Goal: Task Accomplishment & Management: Use online tool/utility

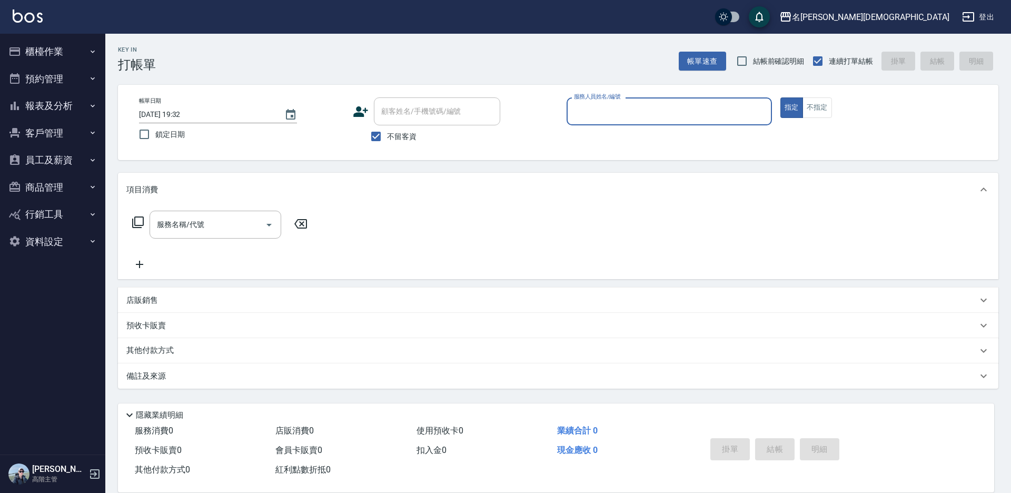
click at [587, 113] on input "服務人員姓名/編號" at bounding box center [669, 111] width 196 height 18
click at [563, 141] on div "帳單日期 [DATE] 19:32 鎖定日期 顧客姓名/手機號碼/編號 顧客姓名/手機號碼/編號 不留客資 服務人員姓名/編號 服務人員姓名/編號 指定 不指定" at bounding box center [558, 122] width 855 height 50
click at [601, 109] on input "服務人員姓名/編號" at bounding box center [669, 111] width 196 height 18
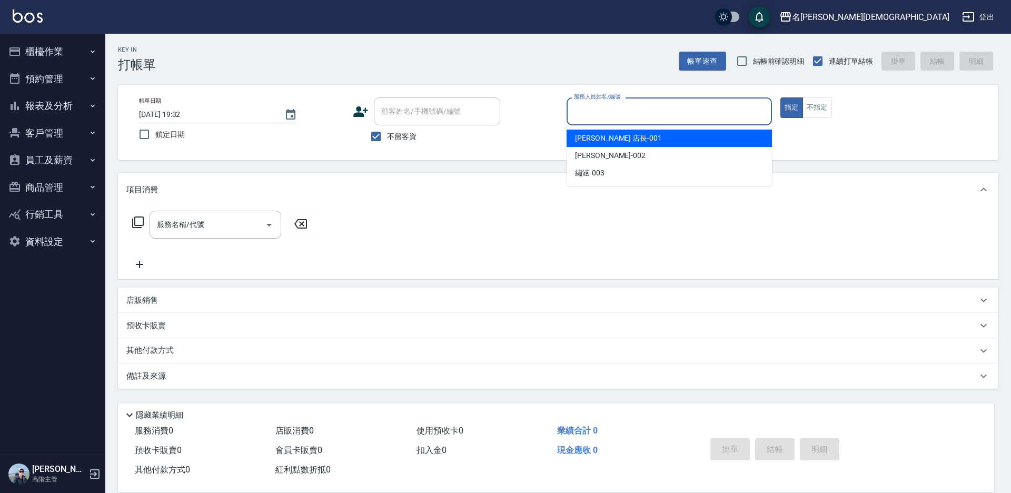
drag, startPoint x: 595, startPoint y: 138, endPoint x: 476, endPoint y: 139, distance: 119.0
click at [593, 137] on span "[PERSON_NAME] 店長 -001" at bounding box center [618, 138] width 87 height 11
type input "[PERSON_NAME] 店長-001"
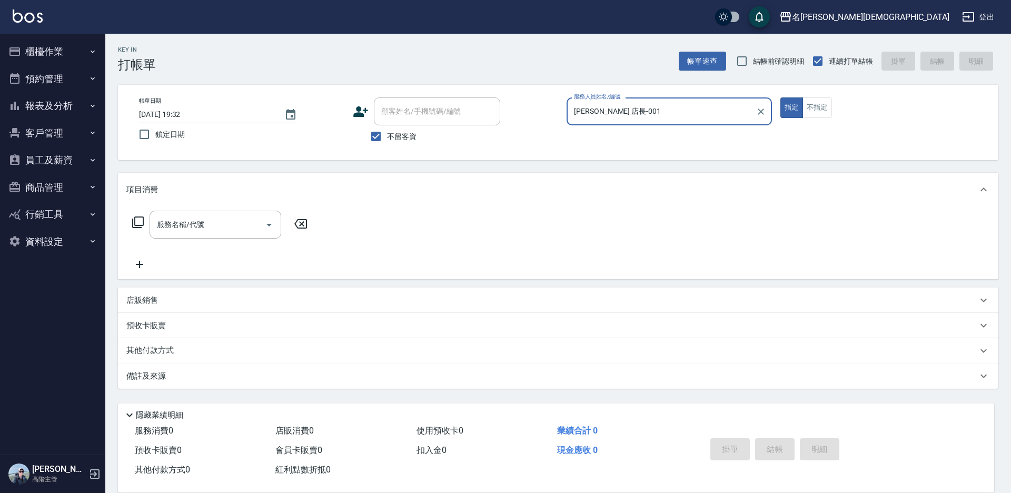
click at [142, 222] on icon at bounding box center [138, 222] width 13 height 13
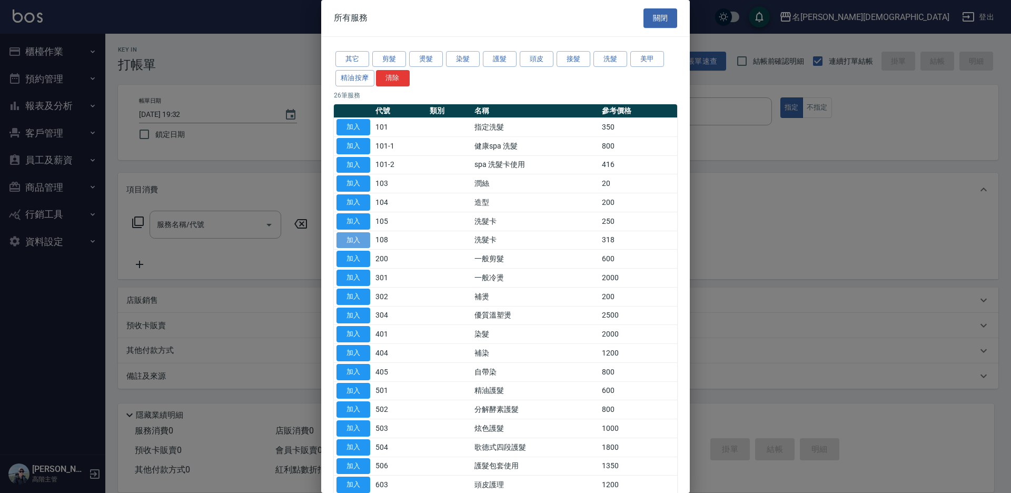
click at [365, 239] on button "加入" at bounding box center [353, 240] width 34 height 16
type input "洗髮卡(108)"
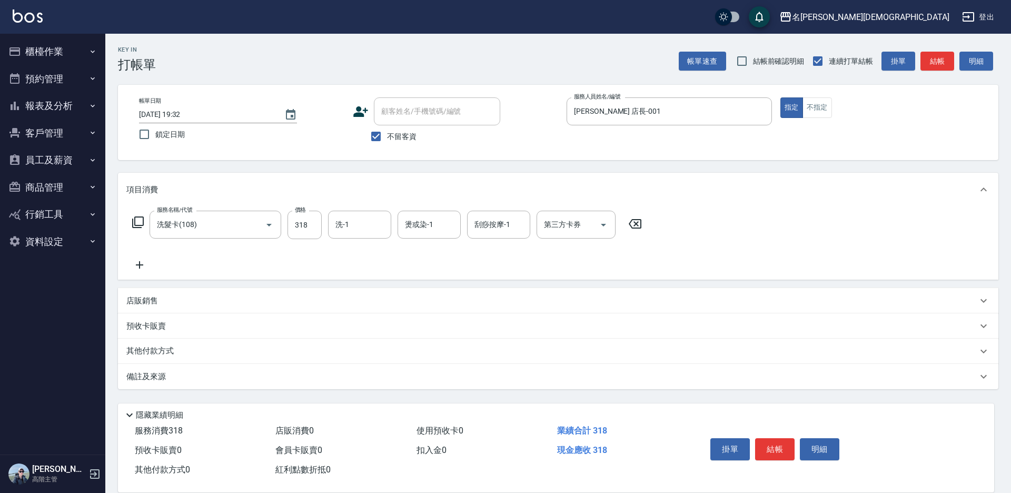
click at [362, 222] on input "洗-1" at bounding box center [360, 224] width 54 height 18
drag, startPoint x: 355, startPoint y: 288, endPoint x: 471, endPoint y: 258, distance: 119.6
click at [360, 292] on span "繡涵 -003" at bounding box center [350, 297] width 29 height 11
type input "繡涵-003"
click at [556, 228] on div "第三方卡券 第三方卡券" at bounding box center [575, 225] width 79 height 28
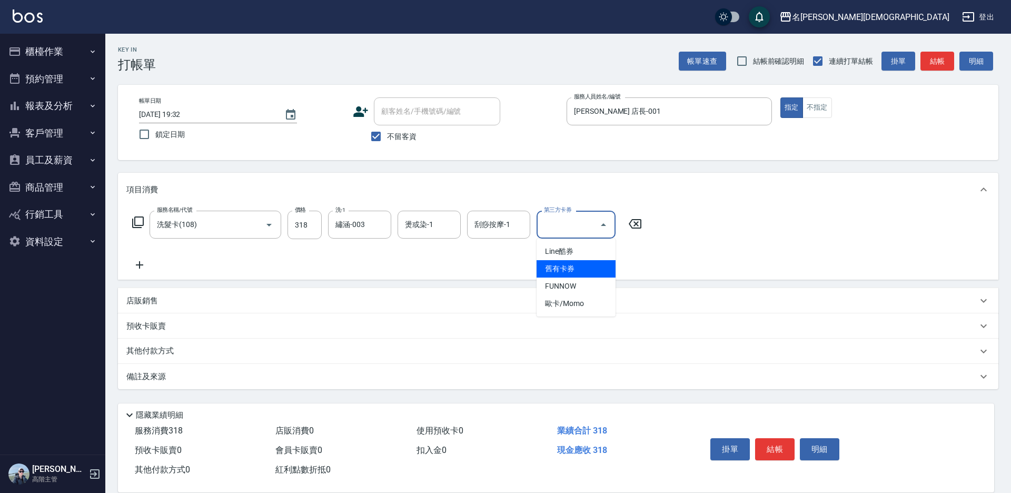
click at [564, 265] on span "舊有卡券" at bounding box center [575, 268] width 79 height 17
type input "舊有卡券"
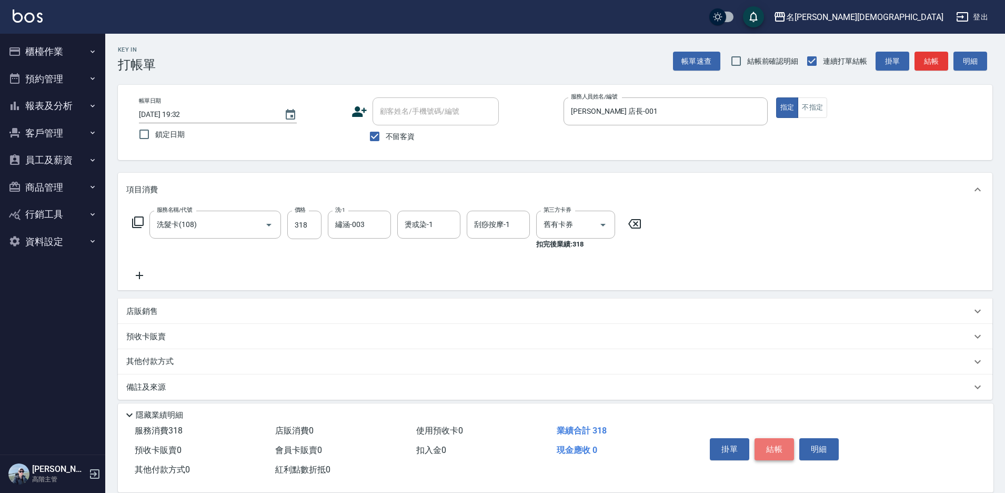
drag, startPoint x: 772, startPoint y: 443, endPoint x: 765, endPoint y: 401, distance: 43.3
click at [773, 443] on button "結帳" at bounding box center [774, 449] width 39 height 22
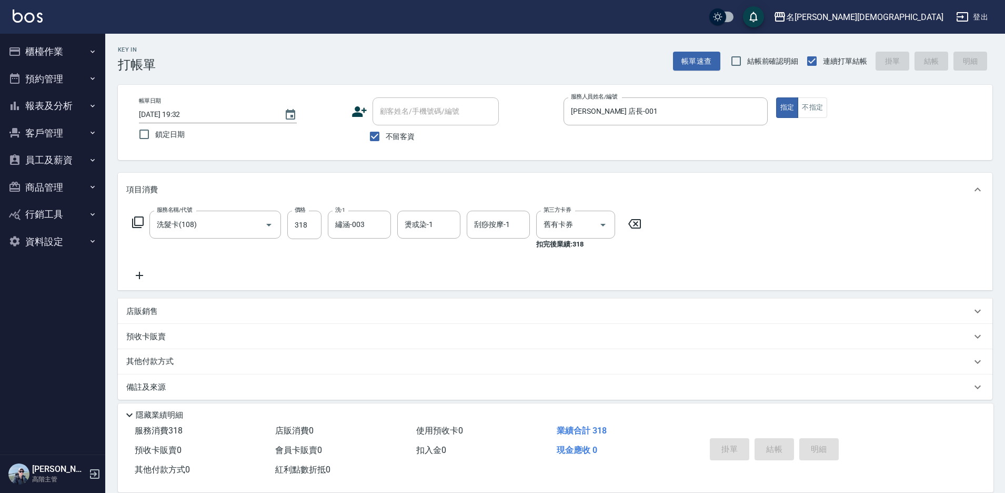
type input "2025/08/21 19:33"
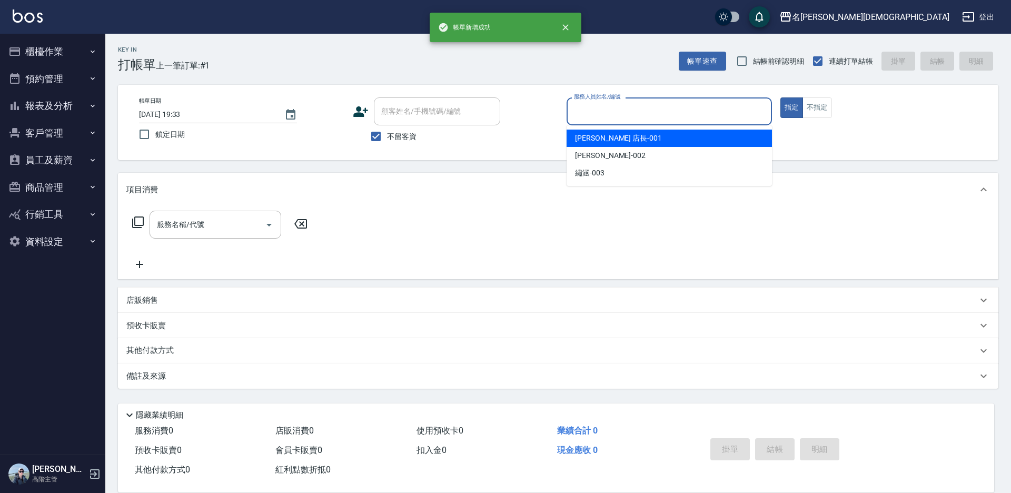
drag, startPoint x: 591, startPoint y: 108, endPoint x: 595, endPoint y: 129, distance: 22.1
click at [592, 108] on input "服務人員姓名/編號" at bounding box center [669, 111] width 196 height 18
click at [595, 132] on div "leo 店長 -001" at bounding box center [668, 137] width 205 height 17
type input "leo 店長-001"
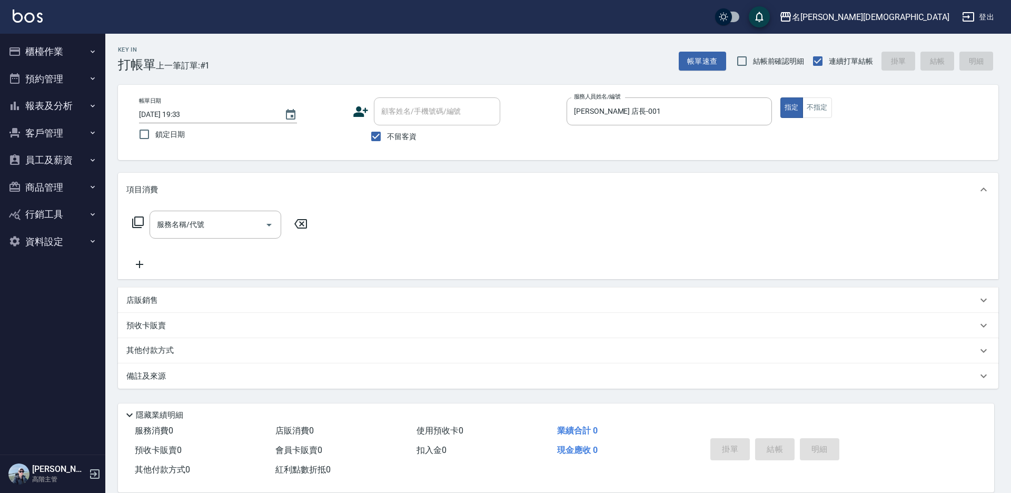
click at [136, 223] on icon at bounding box center [138, 222] width 13 height 13
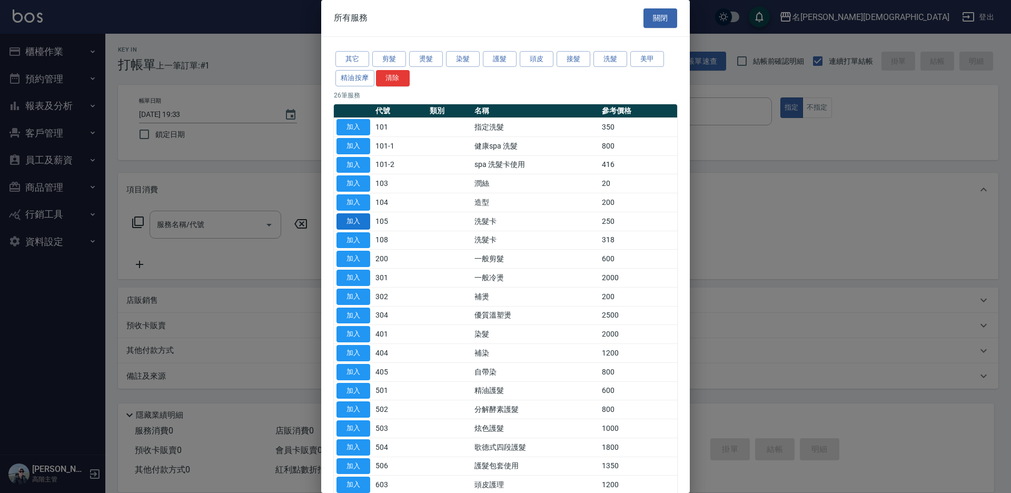
click at [359, 223] on button "加入" at bounding box center [353, 221] width 34 height 16
type input "洗髮卡(105)"
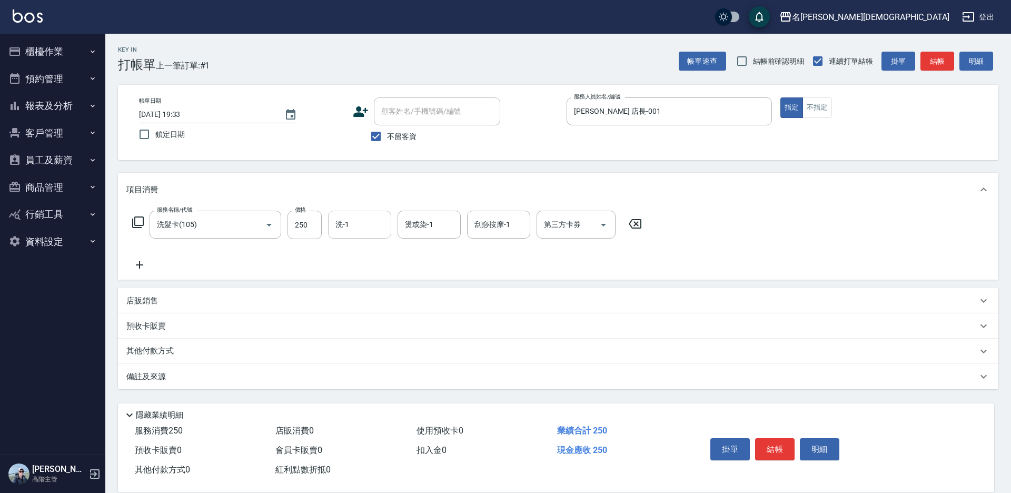
click at [362, 222] on input "洗-1" at bounding box center [360, 224] width 54 height 18
click at [360, 292] on span "繡涵 -003" at bounding box center [350, 297] width 29 height 11
type input "繡涵-003"
click at [557, 231] on input "第三方卡券" at bounding box center [568, 224] width 54 height 18
click at [563, 266] on span "舊有卡券" at bounding box center [575, 268] width 79 height 17
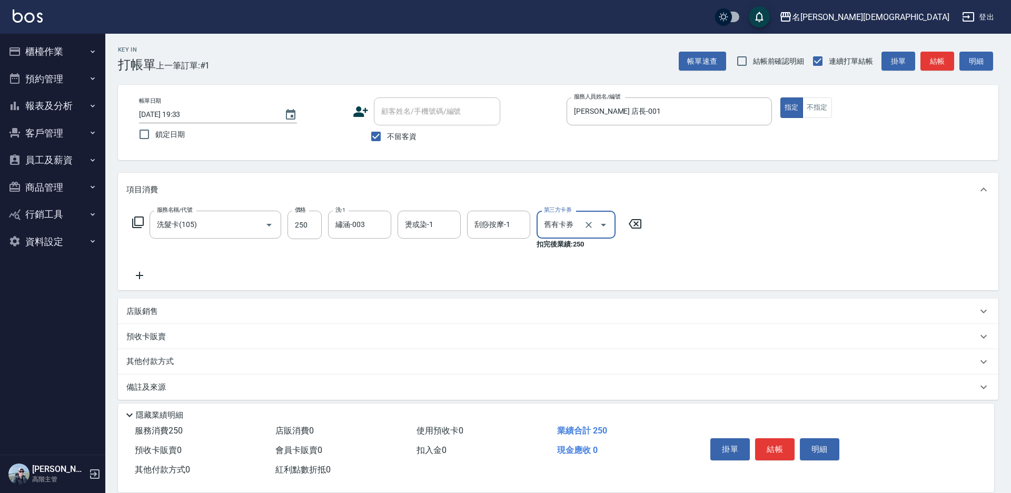
type input "舊有卡券"
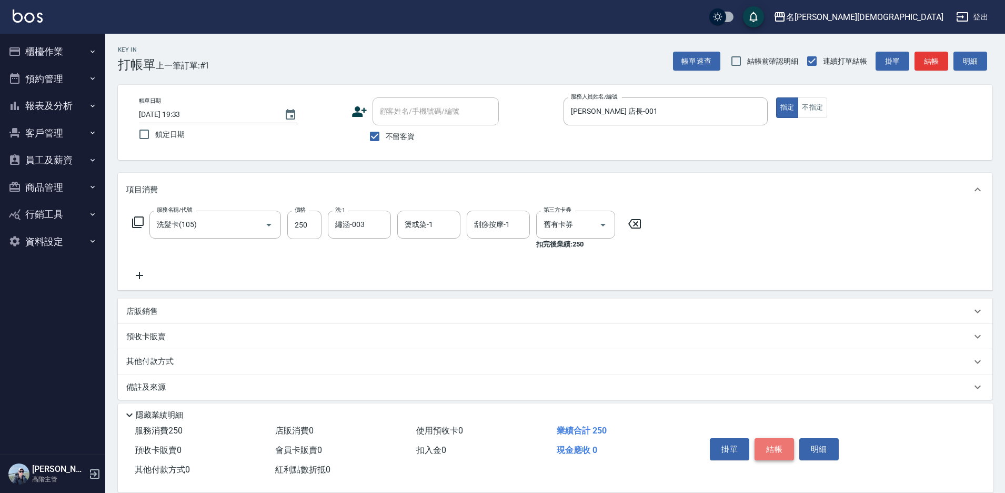
click at [776, 443] on button "結帳" at bounding box center [774, 449] width 39 height 22
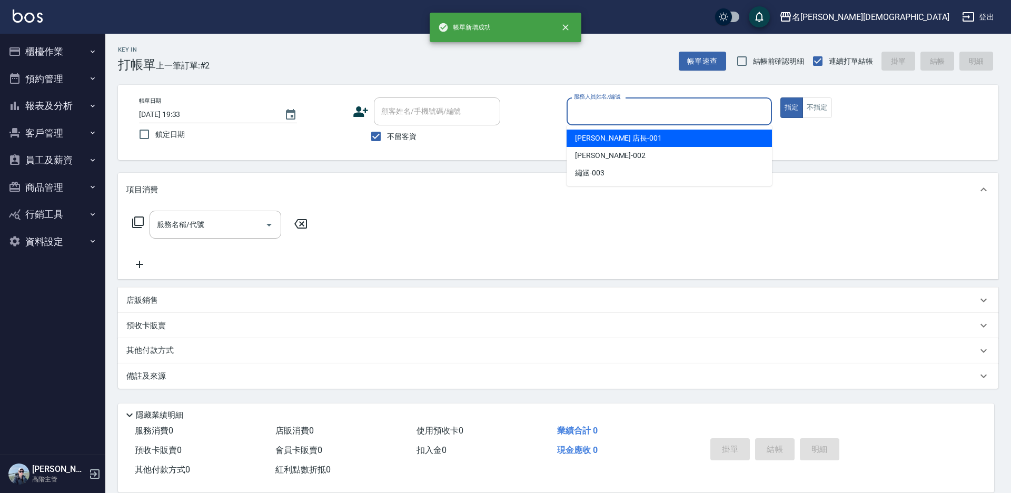
click at [601, 110] on input "服務人員姓名/編號" at bounding box center [669, 111] width 196 height 18
click at [587, 145] on div "leo 店長 -001" at bounding box center [668, 137] width 205 height 17
type input "leo 店長-001"
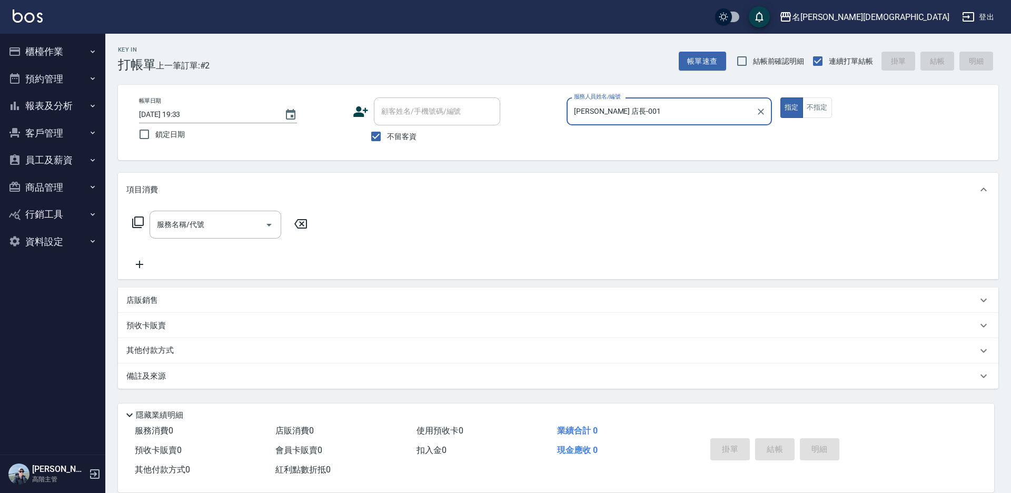
click at [140, 218] on icon at bounding box center [138, 222] width 13 height 13
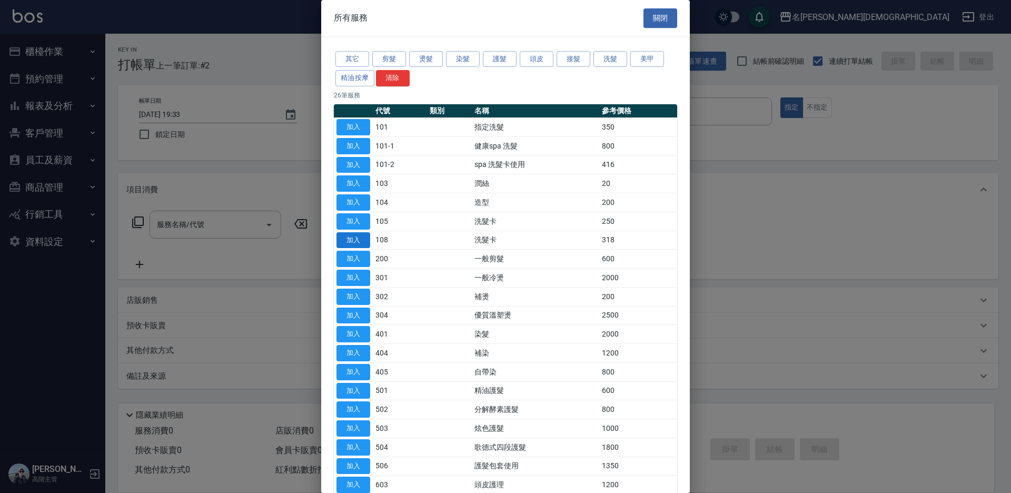
click at [346, 242] on button "加入" at bounding box center [353, 240] width 34 height 16
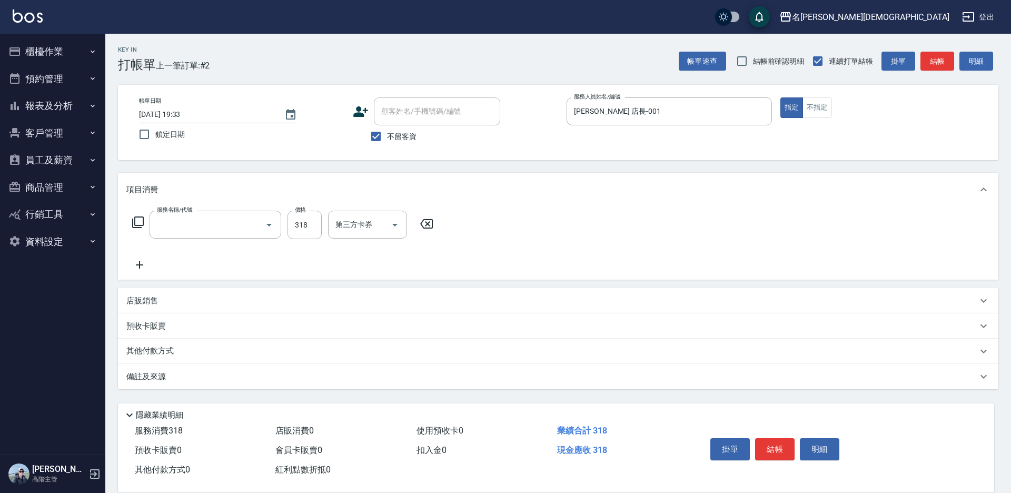
type input "洗髮卡(108)"
click at [361, 230] on input "洗-1" at bounding box center [360, 224] width 54 height 18
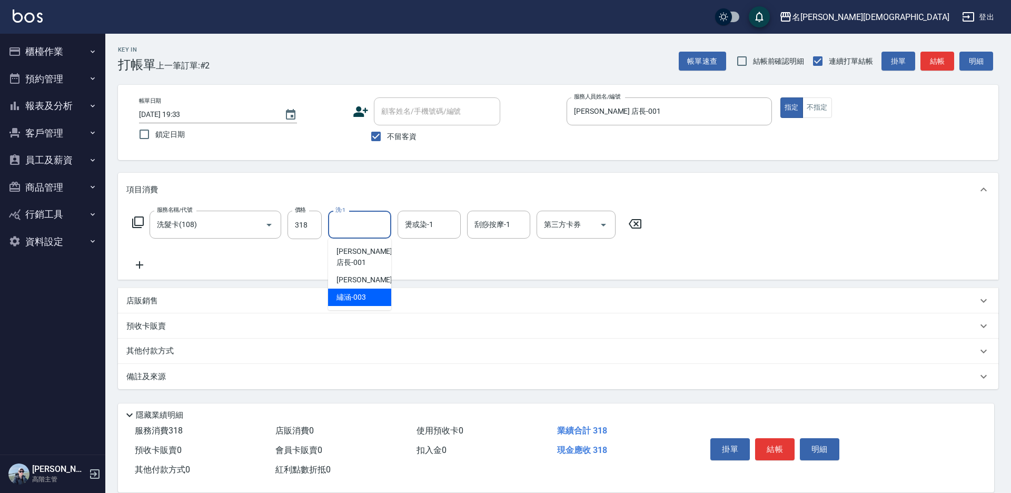
click at [374, 288] on div "繡涵 -003" at bounding box center [359, 296] width 63 height 17
type input "繡涵-003"
click at [554, 231] on input "第三方卡券" at bounding box center [568, 224] width 54 height 18
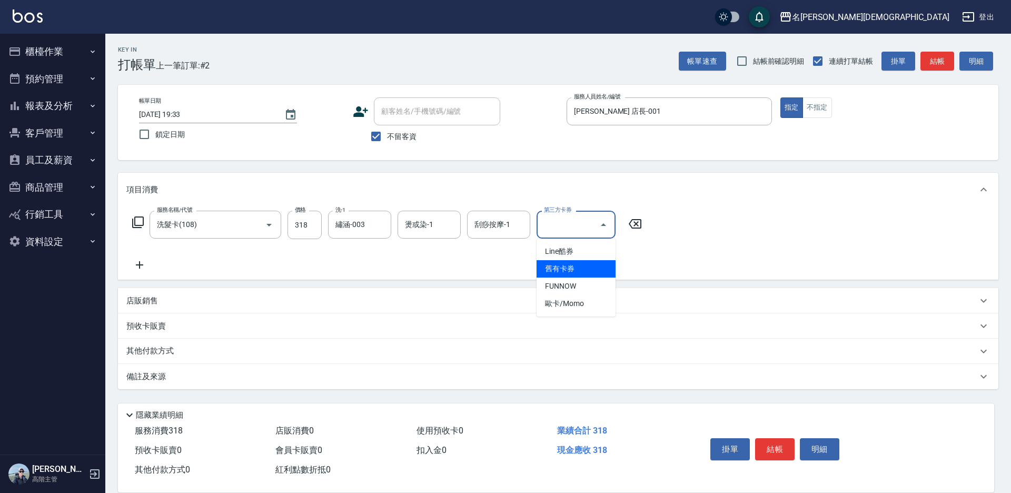
click at [578, 270] on span "舊有卡券" at bounding box center [575, 268] width 79 height 17
type input "舊有卡券"
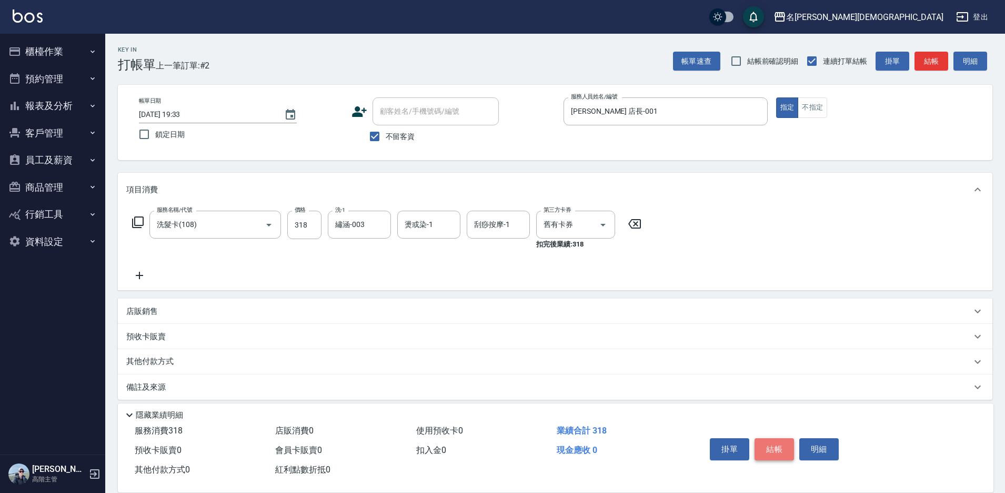
click at [768, 446] on button "結帳" at bounding box center [774, 449] width 39 height 22
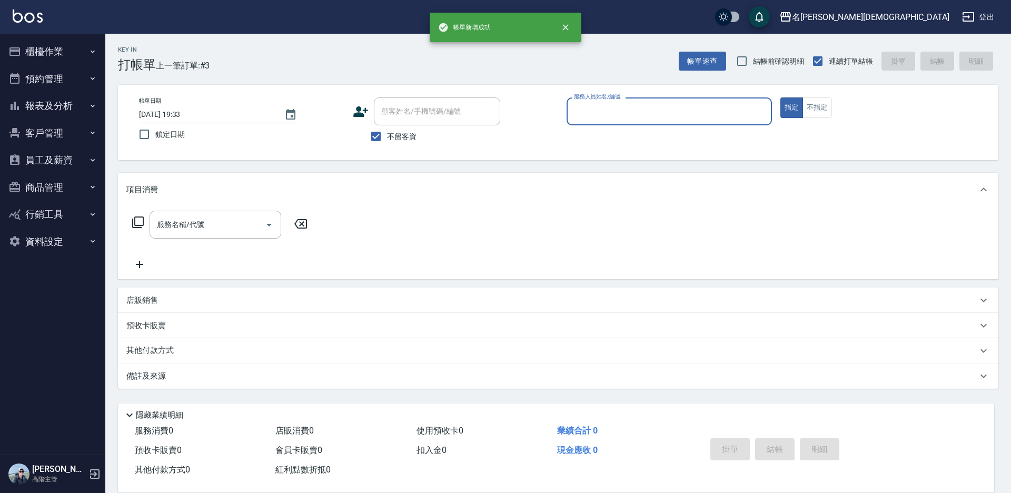
click at [589, 113] on input "服務人員姓名/編號" at bounding box center [669, 111] width 196 height 18
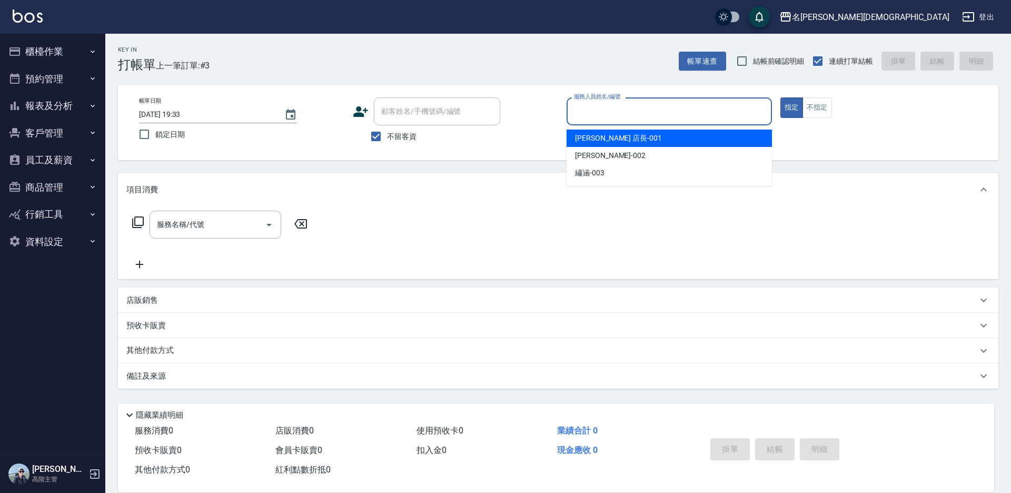
click at [587, 144] on div "leo 店長 -001" at bounding box center [668, 137] width 205 height 17
type input "leo 店長-001"
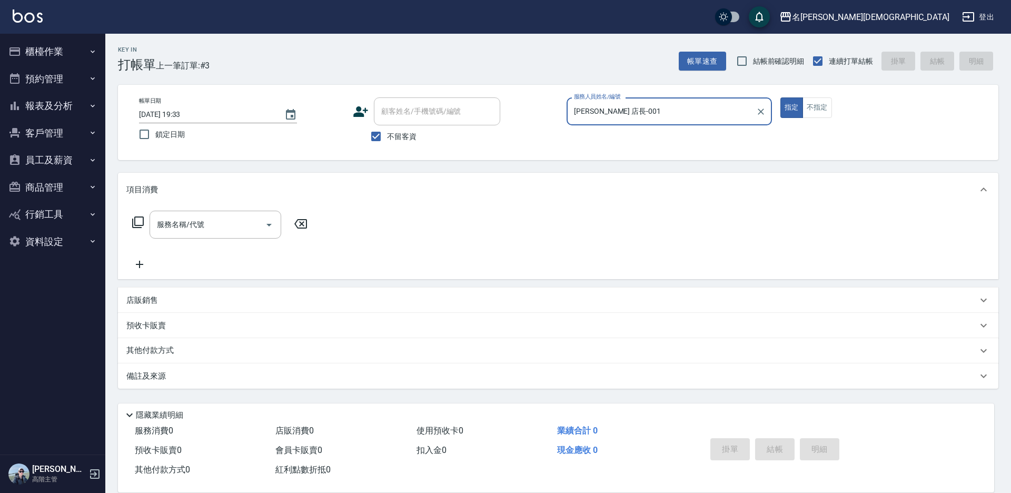
click at [141, 224] on icon at bounding box center [138, 222] width 13 height 13
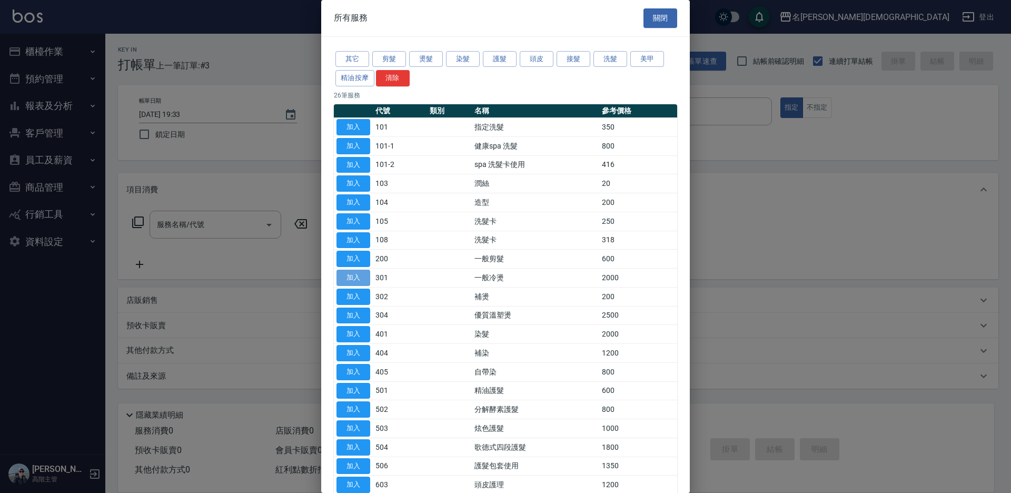
click at [357, 277] on button "加入" at bounding box center [353, 278] width 34 height 16
type input "一般冷燙(301)"
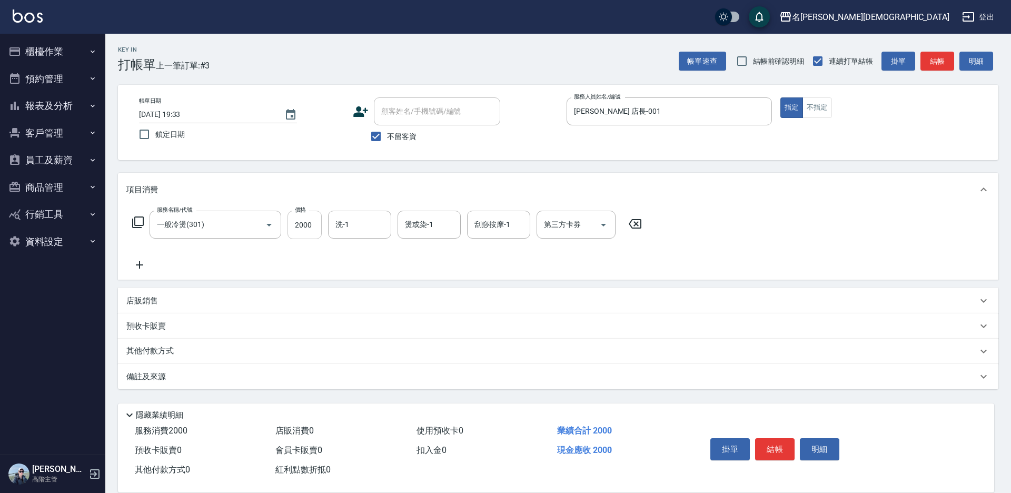
click at [312, 222] on input "2000" at bounding box center [304, 225] width 34 height 28
type input "3800"
click at [767, 442] on button "結帳" at bounding box center [774, 449] width 39 height 22
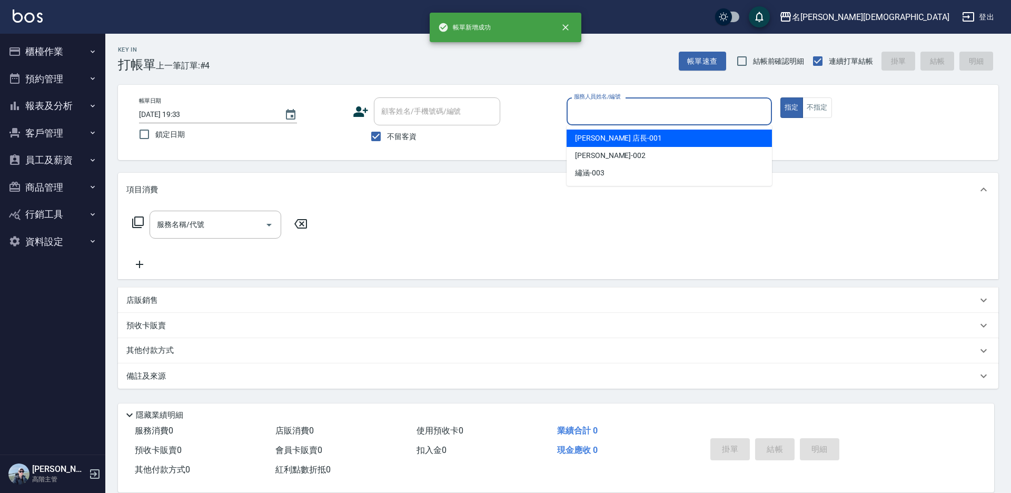
drag, startPoint x: 621, startPoint y: 115, endPoint x: 621, endPoint y: 134, distance: 19.0
click at [621, 118] on input "服務人員姓名/編號" at bounding box center [669, 111] width 196 height 18
drag, startPoint x: 621, startPoint y: 134, endPoint x: 353, endPoint y: 169, distance: 270.3
click at [619, 135] on div "leo 店長 -001" at bounding box center [668, 137] width 205 height 17
type input "leo 店長-001"
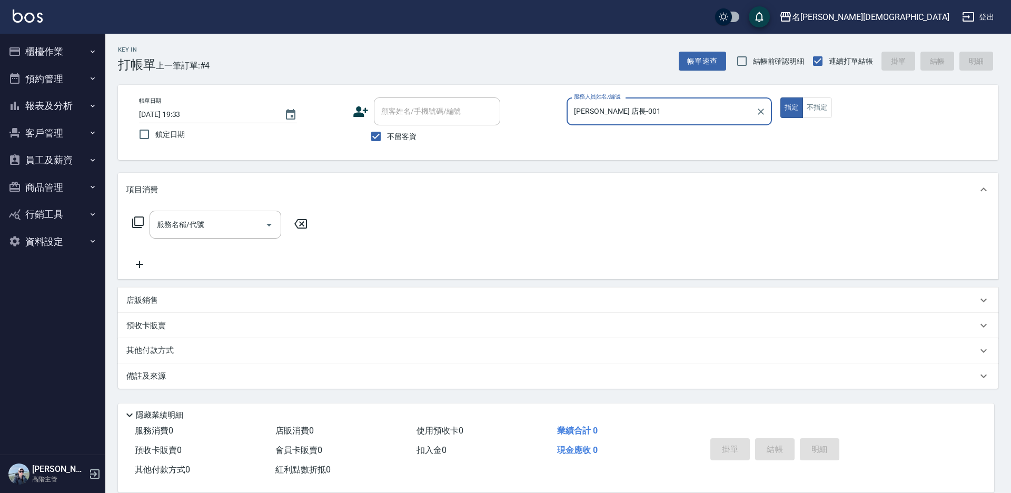
click at [138, 220] on icon at bounding box center [138, 222] width 13 height 13
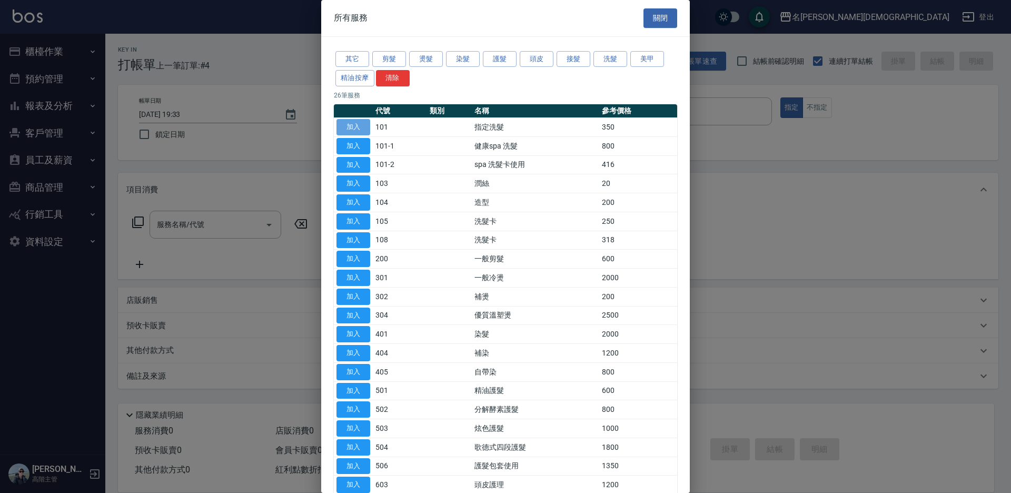
click at [353, 123] on button "加入" at bounding box center [353, 127] width 34 height 16
type input "指定洗髮(101)"
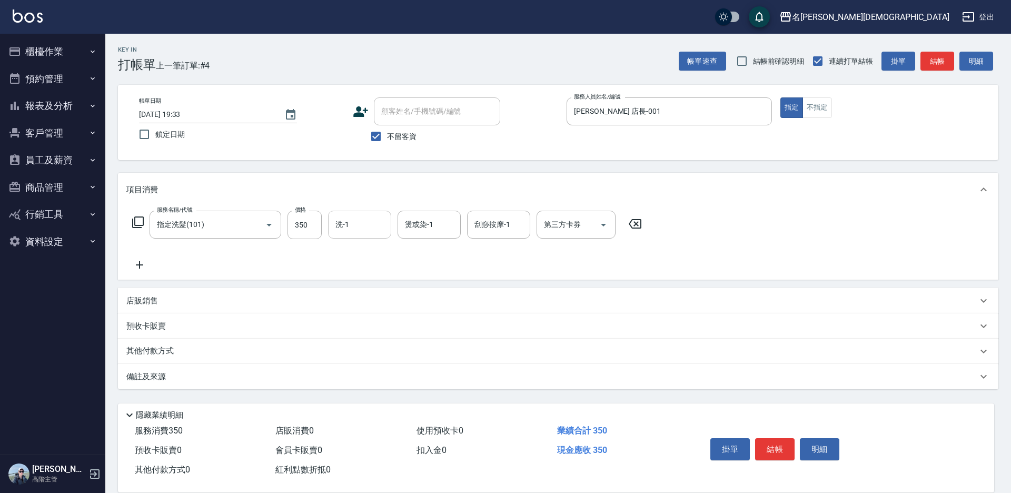
click at [374, 226] on input "洗-1" at bounding box center [360, 224] width 54 height 18
click at [385, 288] on div "繡涵 -003" at bounding box center [359, 296] width 63 height 17
type input "繡涵-003"
click at [779, 440] on button "結帳" at bounding box center [774, 449] width 39 height 22
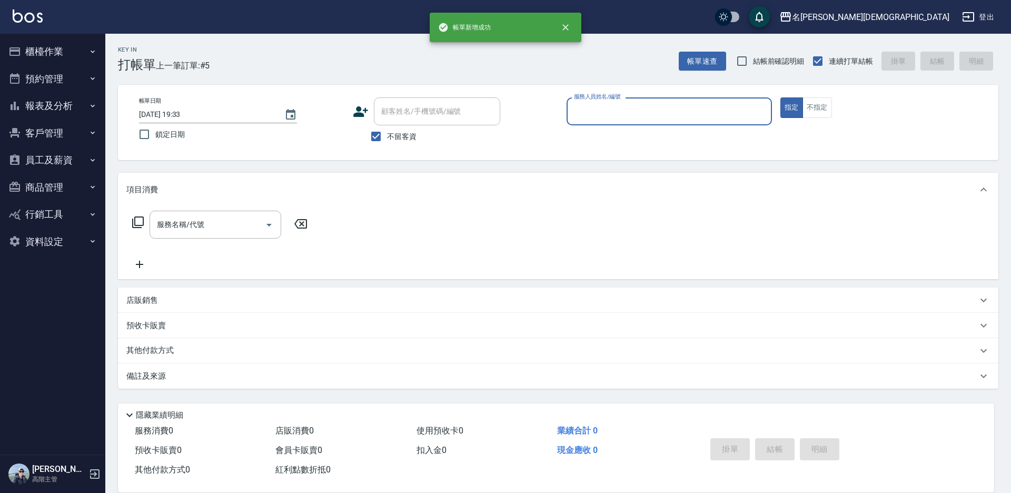
click at [602, 107] on input "服務人員姓名/編號" at bounding box center [669, 111] width 196 height 18
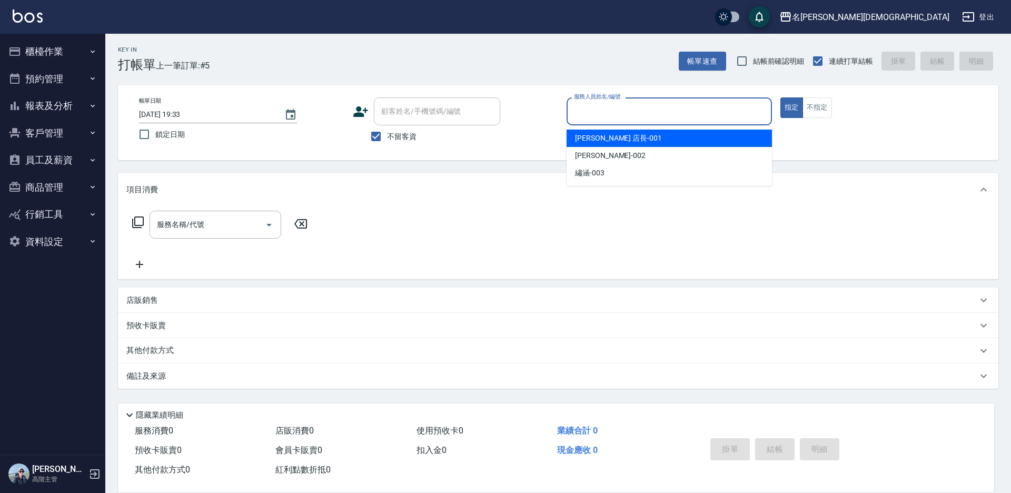
drag, startPoint x: 602, startPoint y: 139, endPoint x: 438, endPoint y: 159, distance: 164.9
click at [601, 139] on span "leo 店長 -001" at bounding box center [618, 138] width 87 height 11
type input "leo 店長-001"
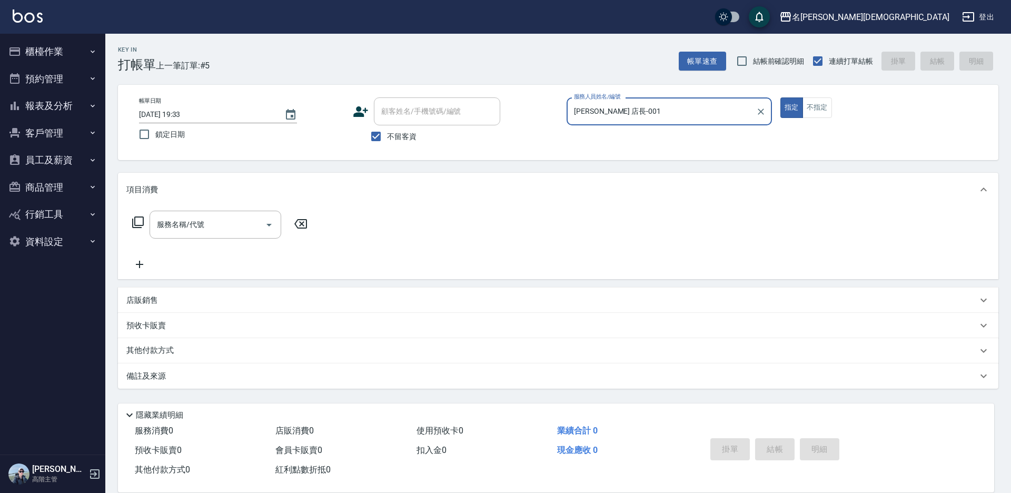
click at [134, 225] on icon at bounding box center [138, 222] width 12 height 12
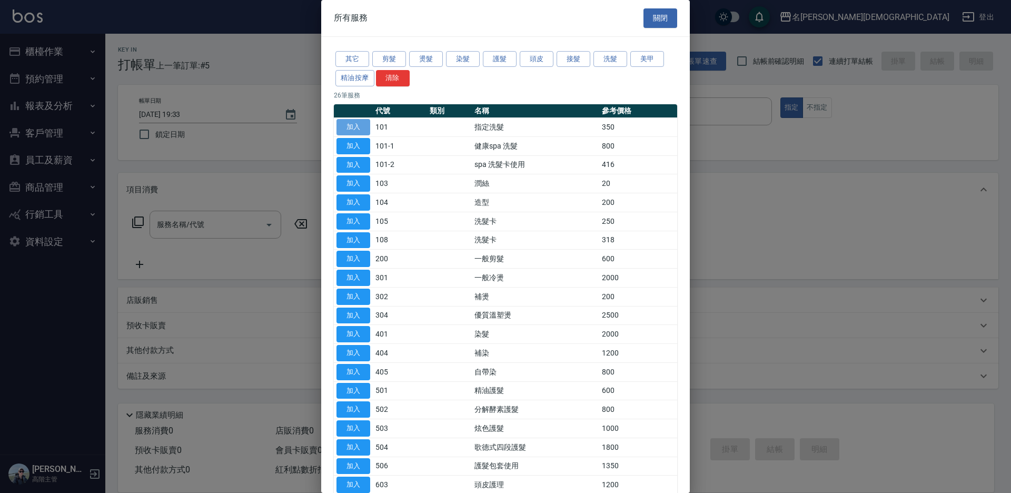
click at [348, 126] on button "加入" at bounding box center [353, 127] width 34 height 16
type input "指定洗髮(101)"
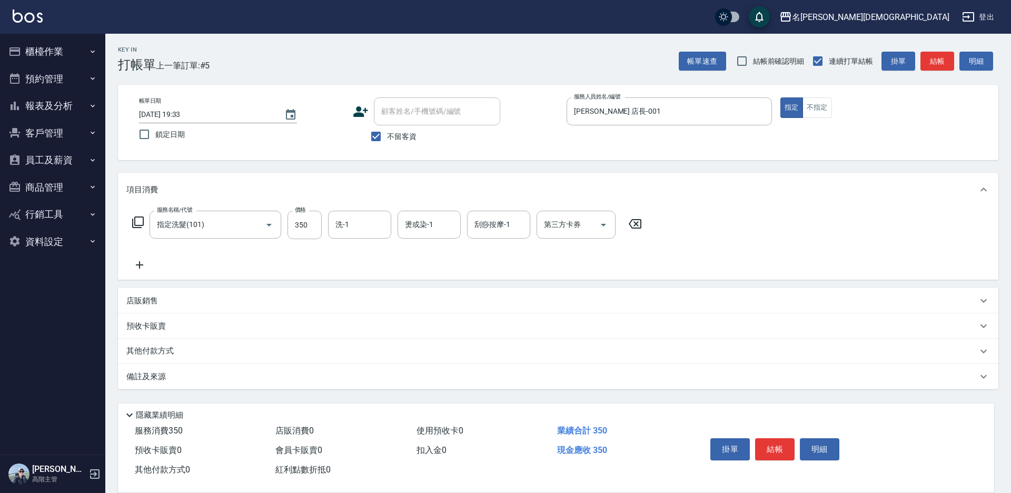
click at [131, 221] on div "服務名稱/代號 指定洗髮(101) 服務名稱/代號 價格 350 價格 洗-1 洗-1 燙或染-1 燙或染-1 刮痧按摩-1 刮痧按摩-1 第三方卡券 第三方…" at bounding box center [387, 225] width 522 height 28
click at [140, 222] on icon at bounding box center [138, 222] width 13 height 13
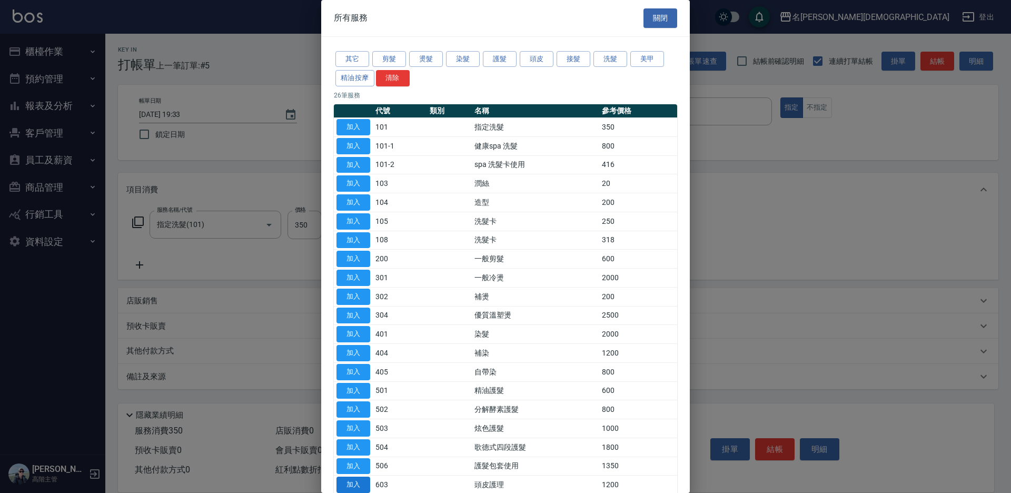
click at [354, 485] on button "加入" at bounding box center [353, 484] width 34 height 16
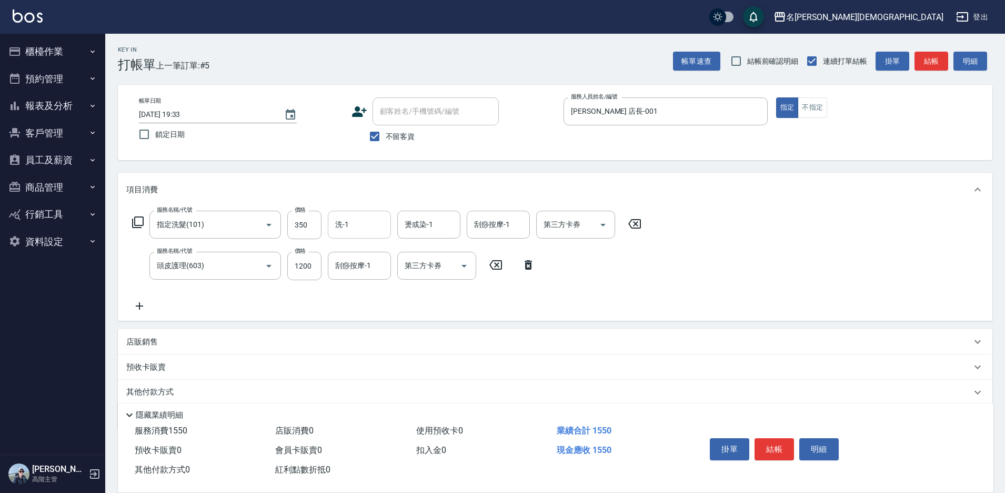
click at [358, 227] on input "洗-1" at bounding box center [360, 224] width 54 height 18
click at [363, 292] on span "繡涵 -003" at bounding box center [350, 297] width 29 height 11
type input "繡涵-003"
click at [356, 262] on div "刮痧按摩-1 刮痧按摩-1" at bounding box center [359, 266] width 63 height 28
drag, startPoint x: 372, startPoint y: 323, endPoint x: 470, endPoint y: 288, distance: 103.9
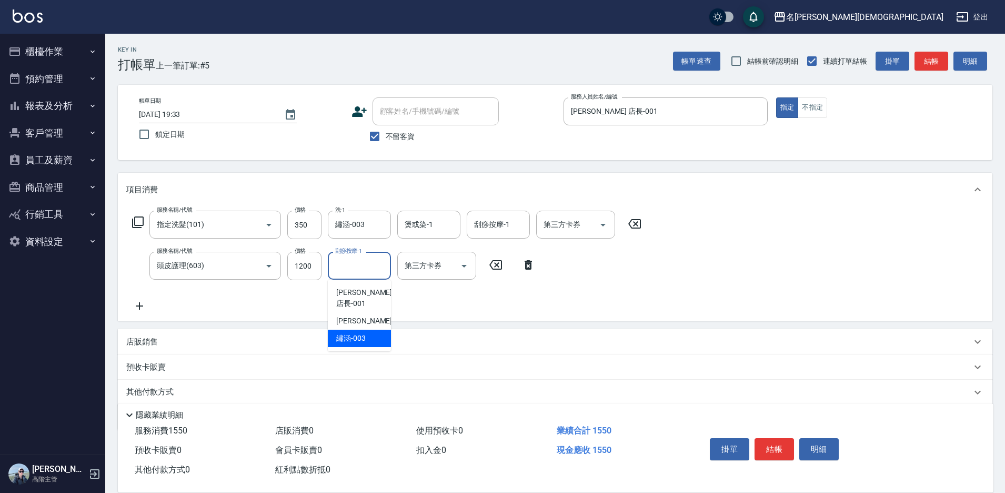
click at [374, 330] on div "繡涵 -003" at bounding box center [359, 338] width 63 height 17
type input "繡涵-003"
click at [558, 221] on div "第三方卡券 第三方卡券" at bounding box center [575, 225] width 79 height 28
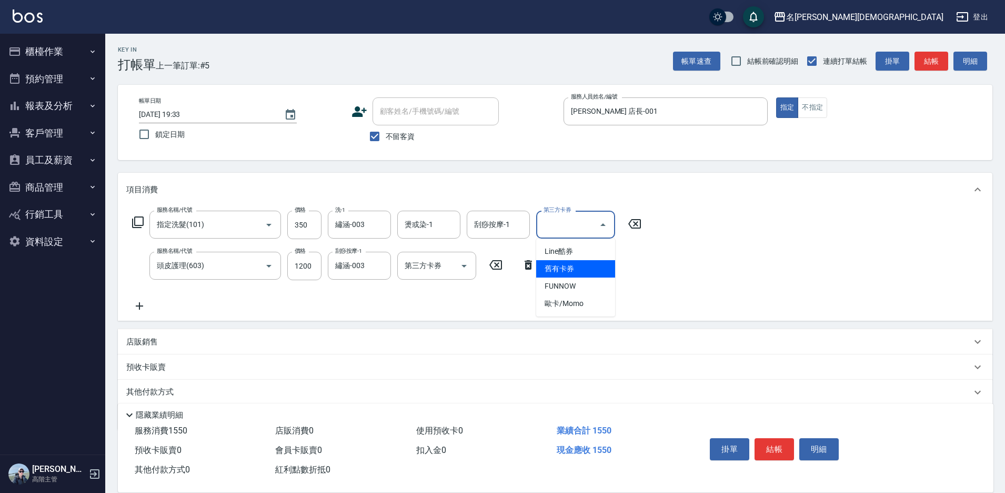
click at [556, 269] on span "舊有卡券" at bounding box center [575, 268] width 79 height 17
type input "舊有卡券"
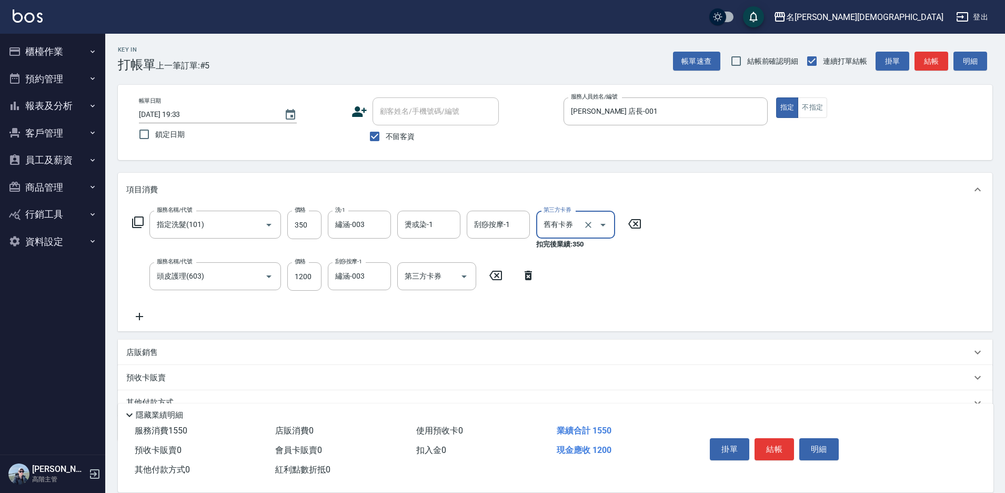
click at [632, 224] on icon at bounding box center [635, 223] width 26 height 13
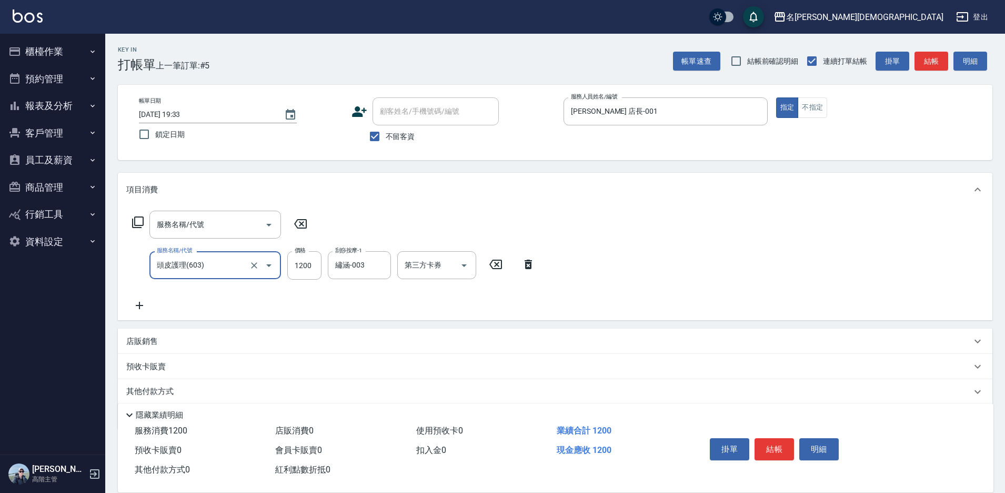
click at [139, 221] on icon at bounding box center [138, 222] width 13 height 13
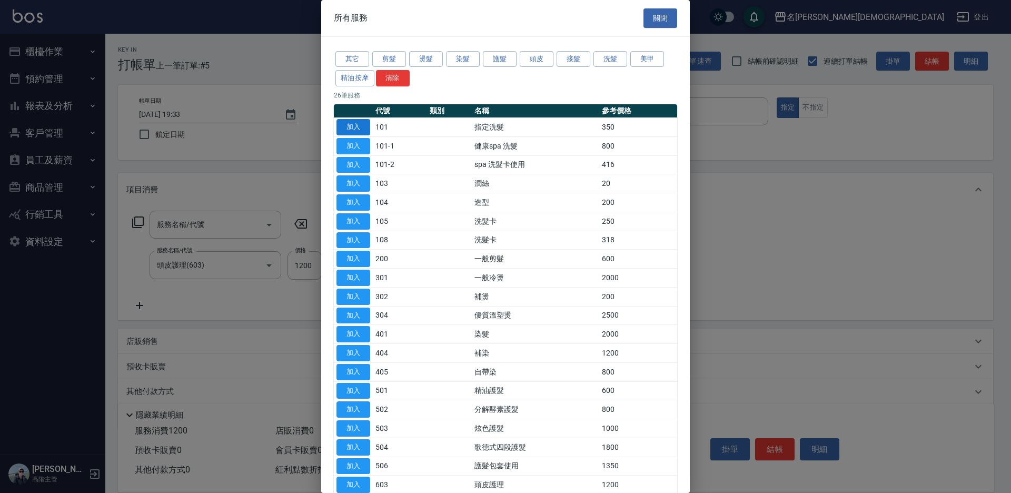
click at [357, 127] on button "加入" at bounding box center [353, 127] width 34 height 16
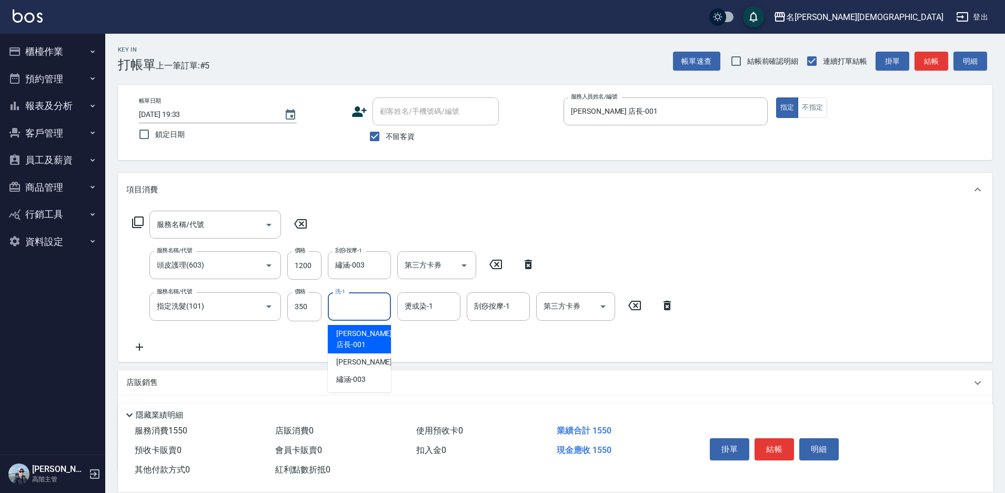
click at [366, 301] on input "洗-1" at bounding box center [360, 306] width 54 height 18
click at [365, 374] on span "繡涵 -003" at bounding box center [350, 379] width 29 height 11
type input "繡涵-003"
click at [771, 440] on button "結帳" at bounding box center [774, 449] width 39 height 22
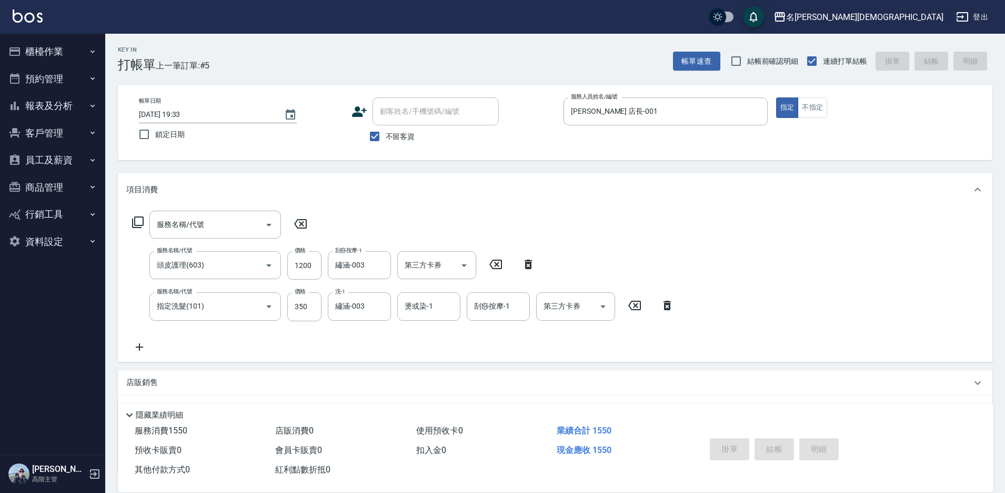
type input "2025/08/21 19:34"
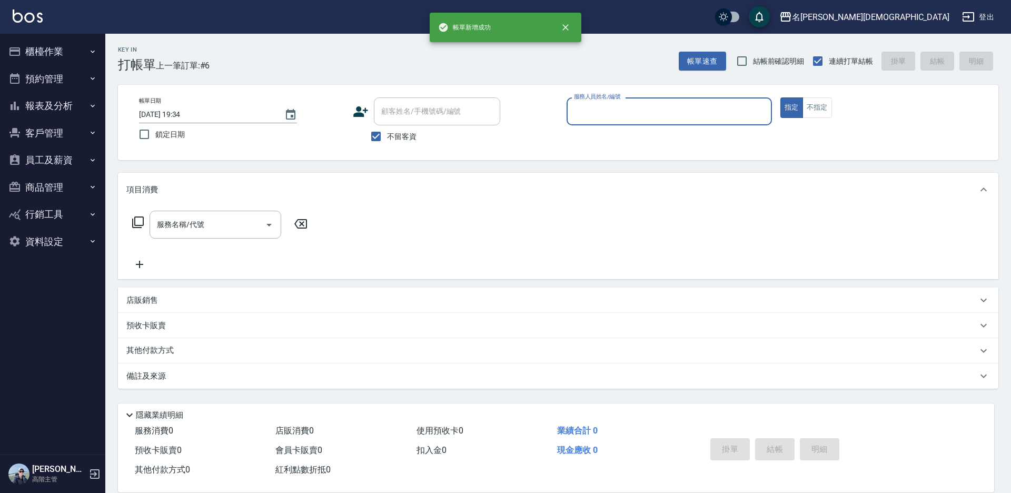
click at [605, 110] on input "服務人員姓名/編號" at bounding box center [669, 111] width 196 height 18
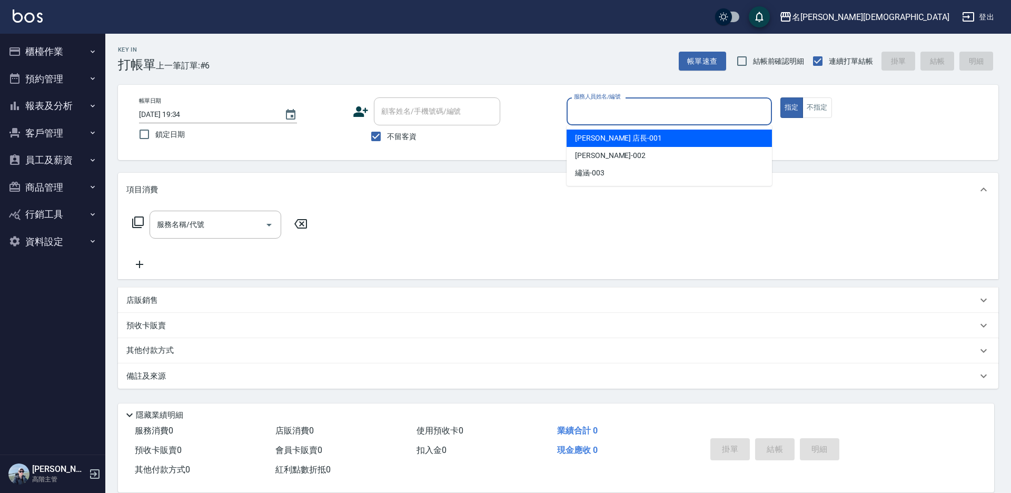
drag, startPoint x: 600, startPoint y: 144, endPoint x: 578, endPoint y: 141, distance: 21.4
click at [598, 144] on div "leo 店長 -001" at bounding box center [668, 137] width 205 height 17
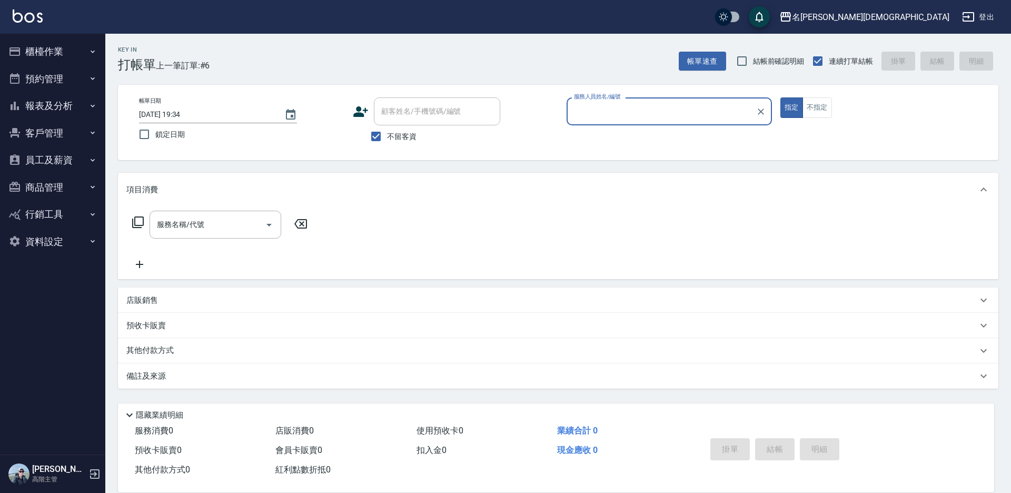
type input "leo 店長-001"
click at [138, 220] on icon at bounding box center [138, 222] width 13 height 13
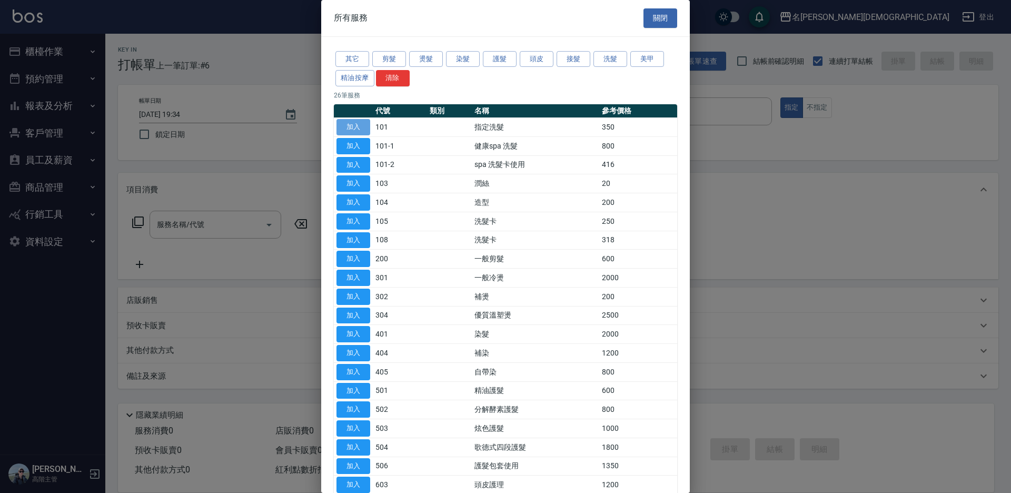
click at [351, 127] on button "加入" at bounding box center [353, 127] width 34 height 16
type input "指定洗髮(101)"
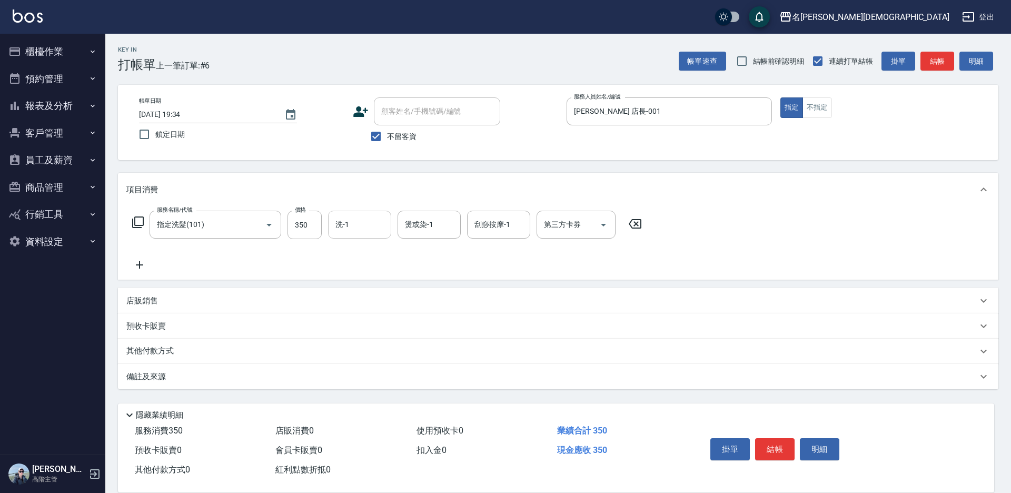
click at [358, 225] on input "洗-1" at bounding box center [360, 224] width 54 height 18
drag, startPoint x: 350, startPoint y: 284, endPoint x: 593, endPoint y: 348, distance: 250.9
click at [351, 292] on span "繡涵 -003" at bounding box center [350, 297] width 29 height 11
type input "繡涵-003"
click at [376, 223] on icon "Clear" at bounding box center [380, 225] width 11 height 11
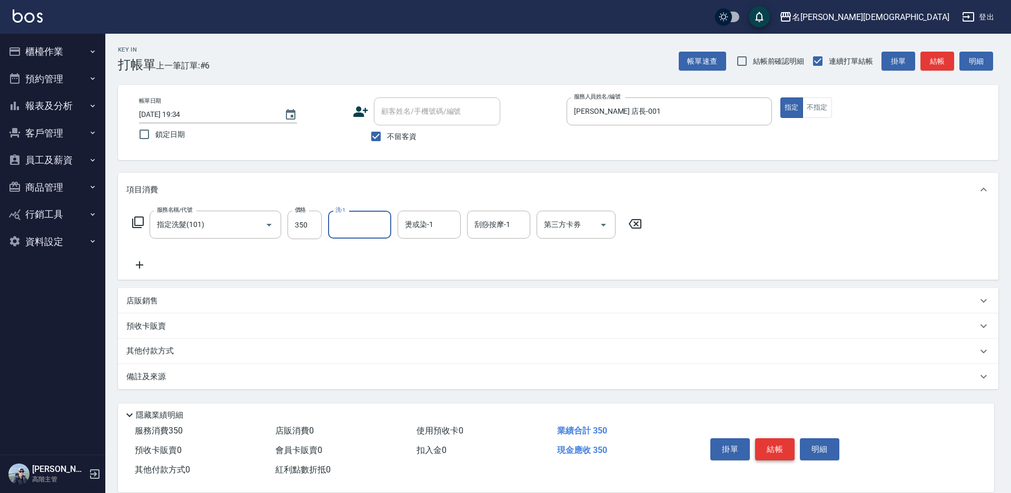
click at [772, 447] on button "結帳" at bounding box center [774, 449] width 39 height 22
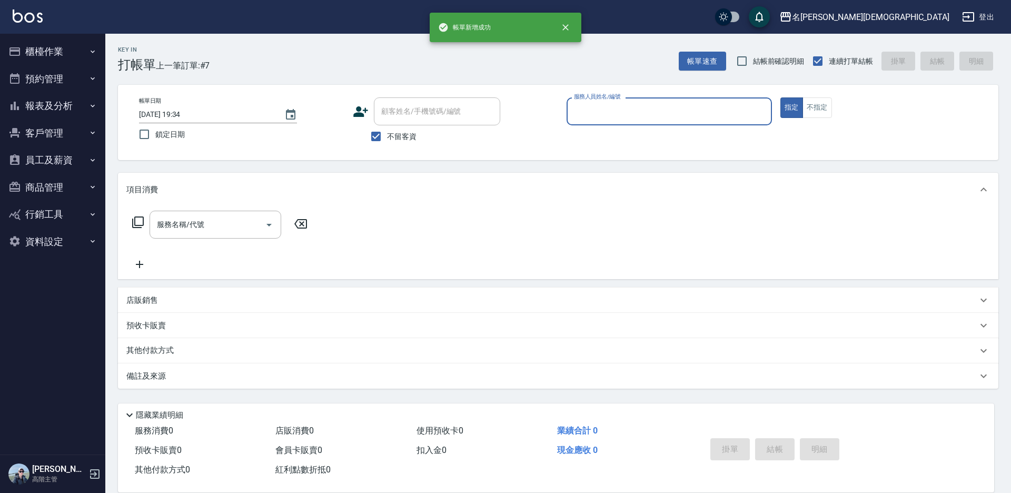
click at [593, 114] on input "服務人員姓名/編號" at bounding box center [669, 111] width 196 height 18
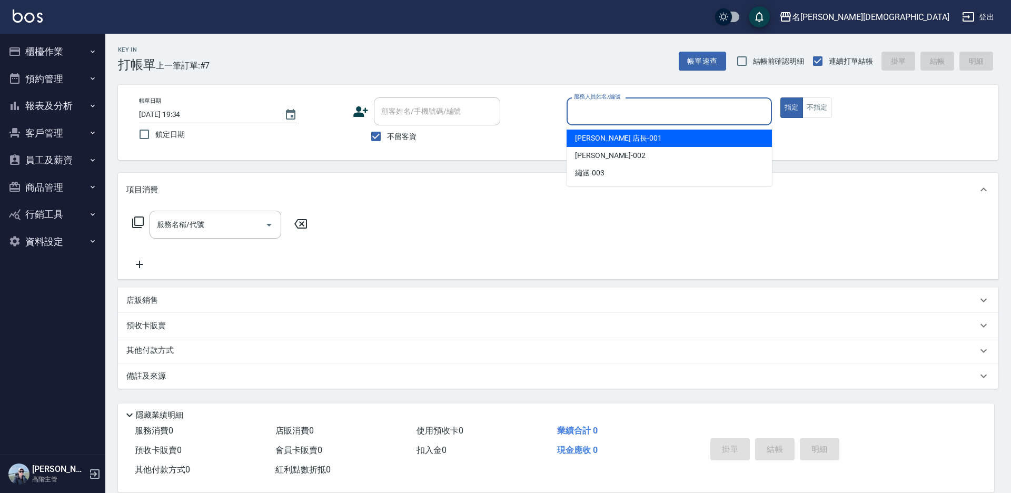
click at [588, 135] on span "leo 店長 -001" at bounding box center [618, 138] width 87 height 11
type input "leo 店長-001"
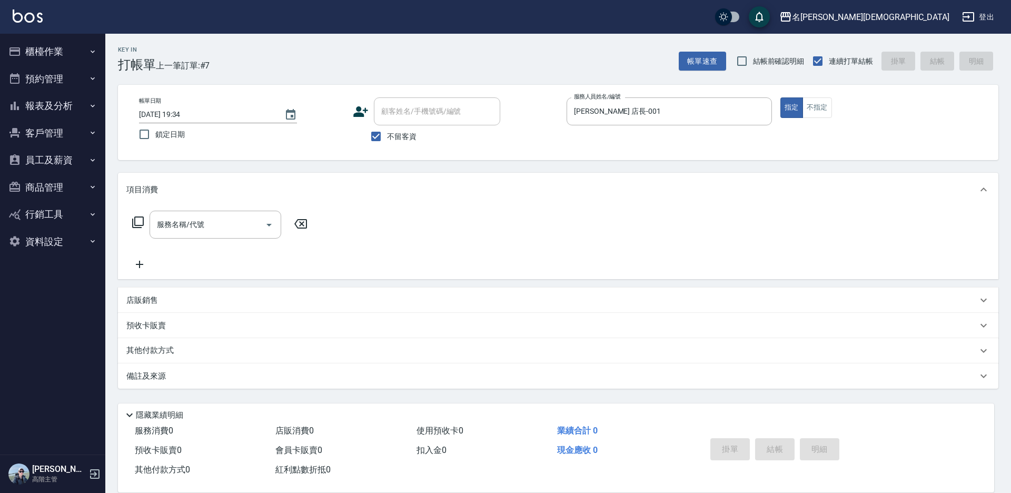
click at [135, 222] on icon at bounding box center [138, 222] width 12 height 12
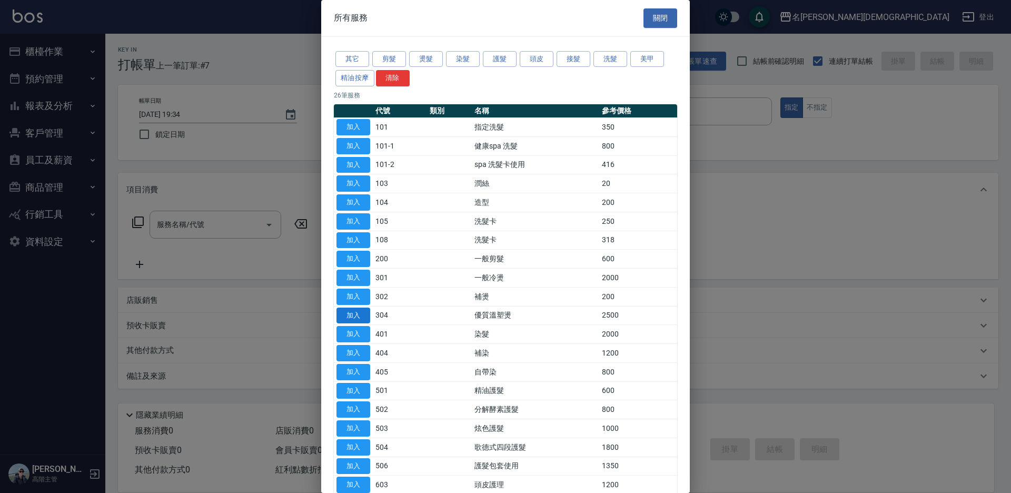
click at [354, 315] on button "加入" at bounding box center [353, 315] width 34 height 16
type input "優質溫塑燙(304)"
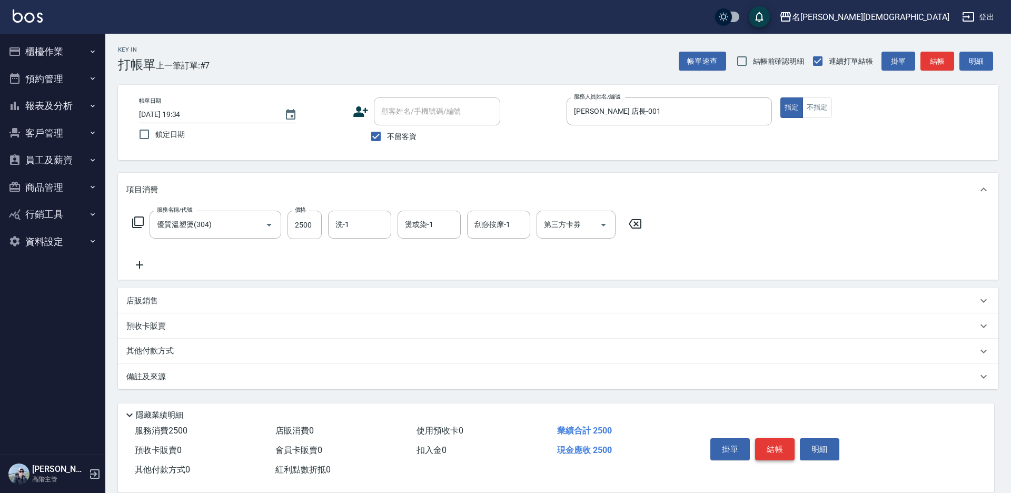
click at [774, 447] on button "結帳" at bounding box center [774, 449] width 39 height 22
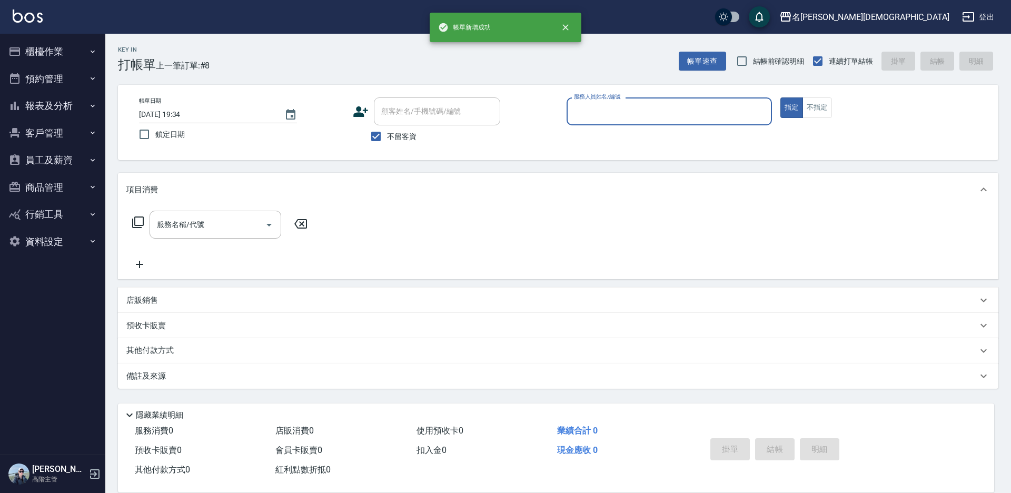
drag, startPoint x: 608, startPoint y: 103, endPoint x: 612, endPoint y: 120, distance: 17.2
click at [608, 105] on input "服務人員姓名/編號" at bounding box center [669, 111] width 196 height 18
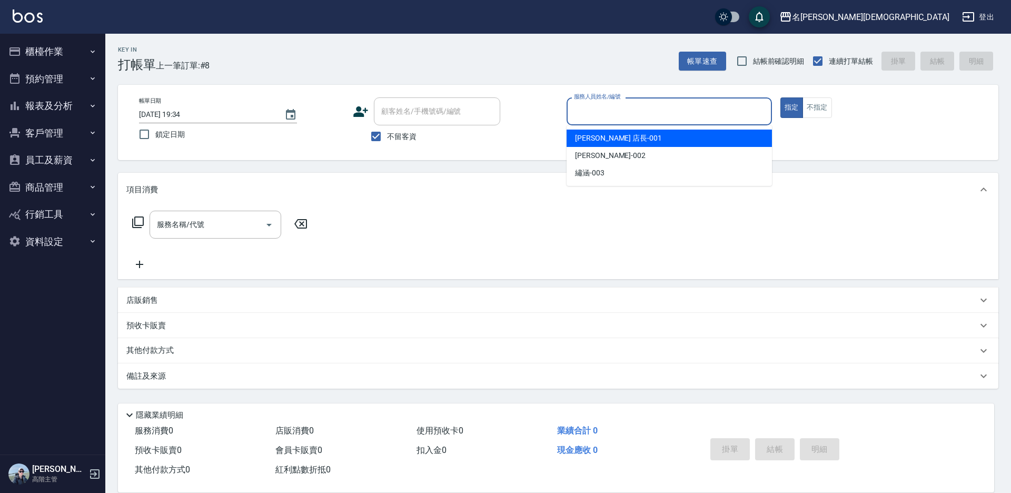
click at [612, 134] on span "leo 店長 -001" at bounding box center [618, 138] width 87 height 11
type input "leo 店長-001"
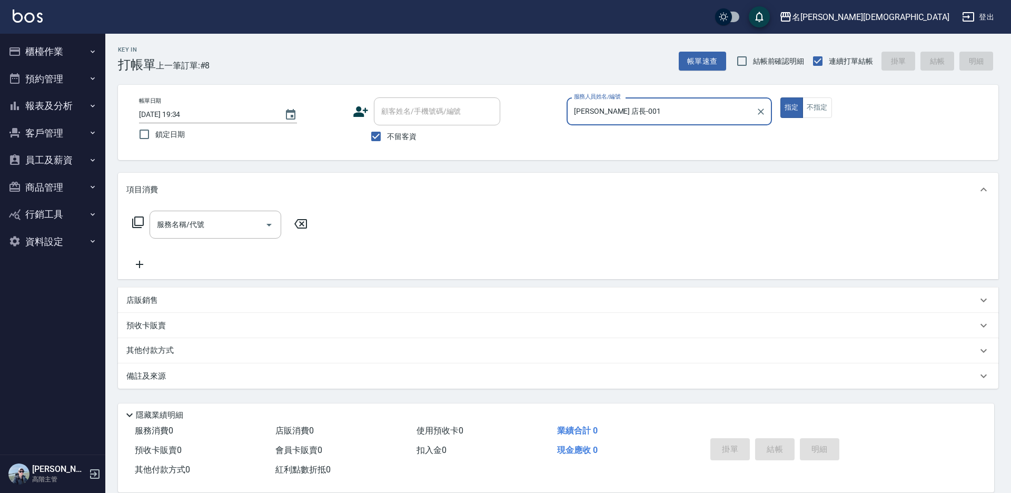
click at [137, 221] on icon at bounding box center [138, 222] width 13 height 13
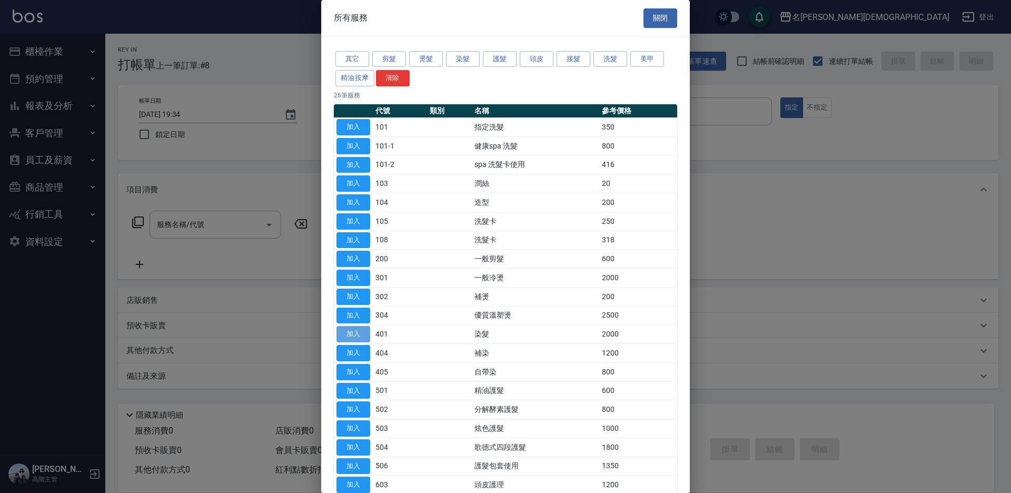
click at [362, 331] on button "加入" at bounding box center [353, 334] width 34 height 16
type input "染髮(401)"
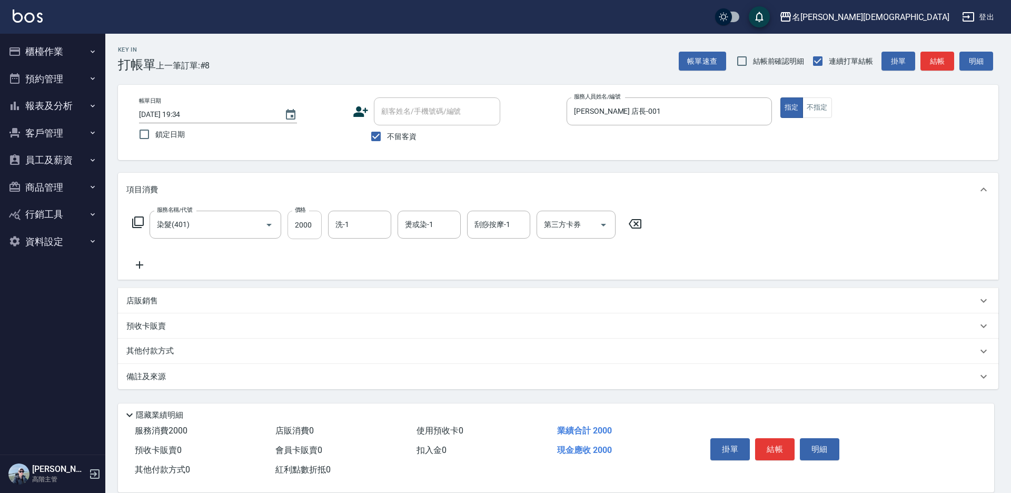
click at [317, 218] on input "2000" at bounding box center [304, 225] width 34 height 28
type input "3400"
drag, startPoint x: 362, startPoint y: 230, endPoint x: 362, endPoint y: 237, distance: 7.9
click at [363, 230] on input "洗-1" at bounding box center [360, 224] width 54 height 18
click at [361, 288] on div "繡涵 -003" at bounding box center [359, 296] width 63 height 17
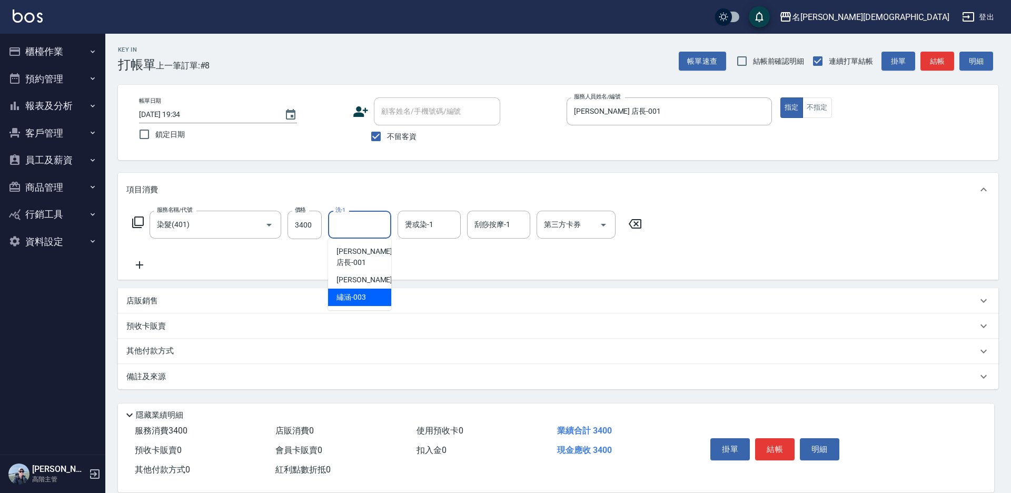
type input "繡涵-003"
click at [135, 223] on icon at bounding box center [138, 222] width 12 height 12
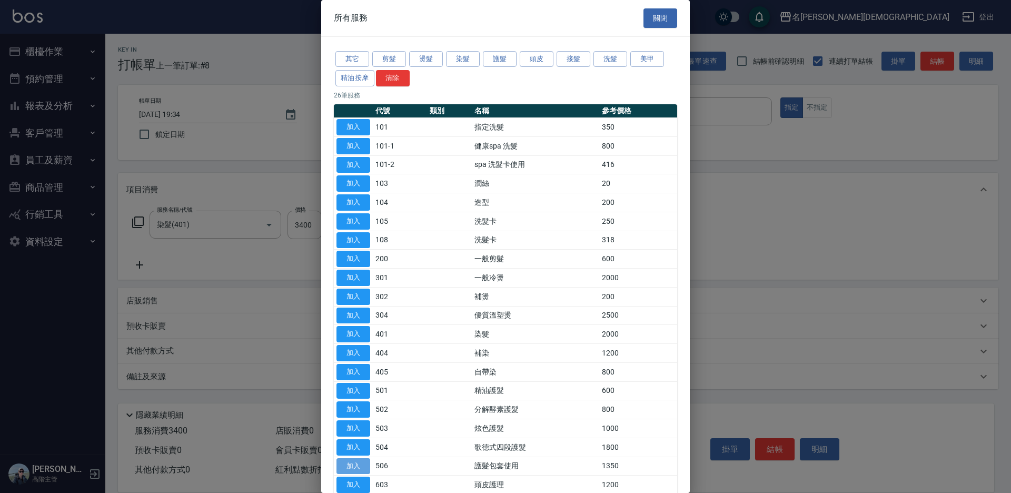
click at [354, 464] on button "加入" at bounding box center [353, 466] width 34 height 16
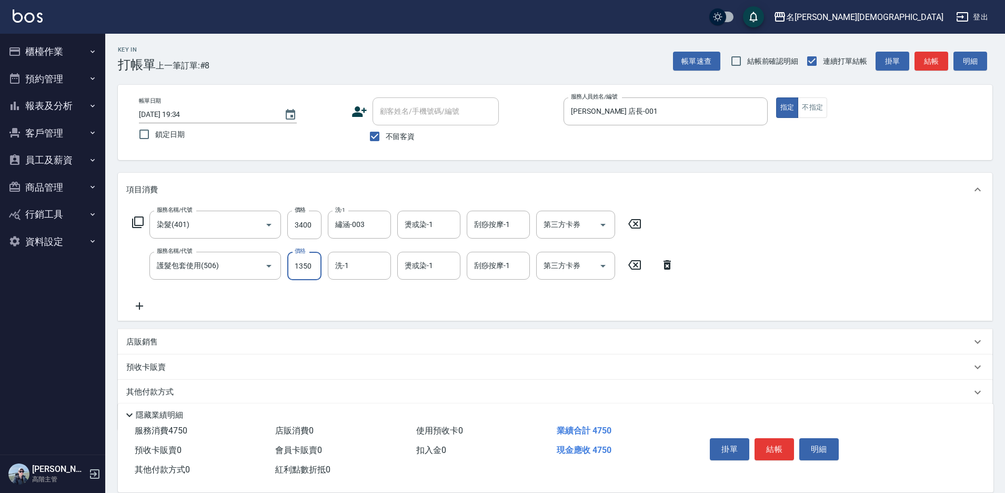
click at [303, 271] on input "1350" at bounding box center [304, 266] width 34 height 28
type input "750"
click at [563, 267] on div "第三方卡券 第三方卡券" at bounding box center [575, 266] width 79 height 28
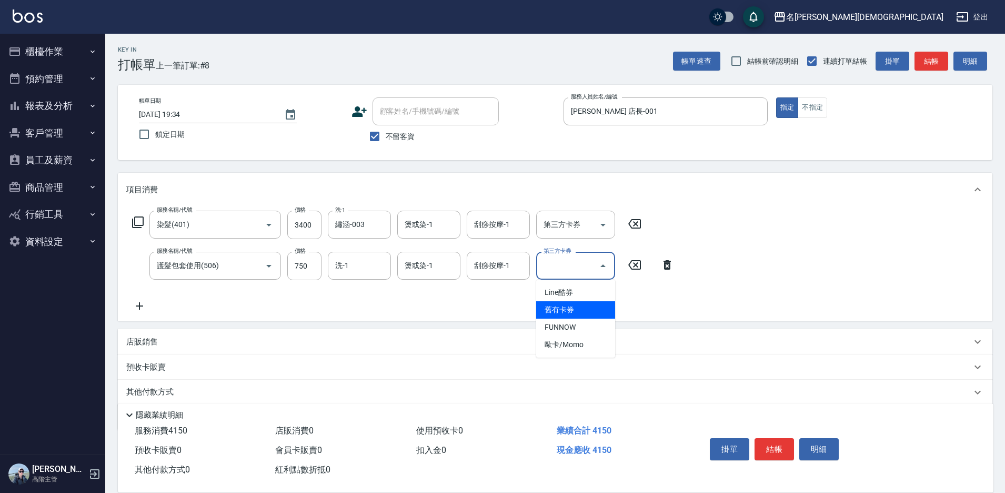
click at [572, 310] on span "舊有卡券" at bounding box center [575, 309] width 79 height 17
type input "舊有卡券"
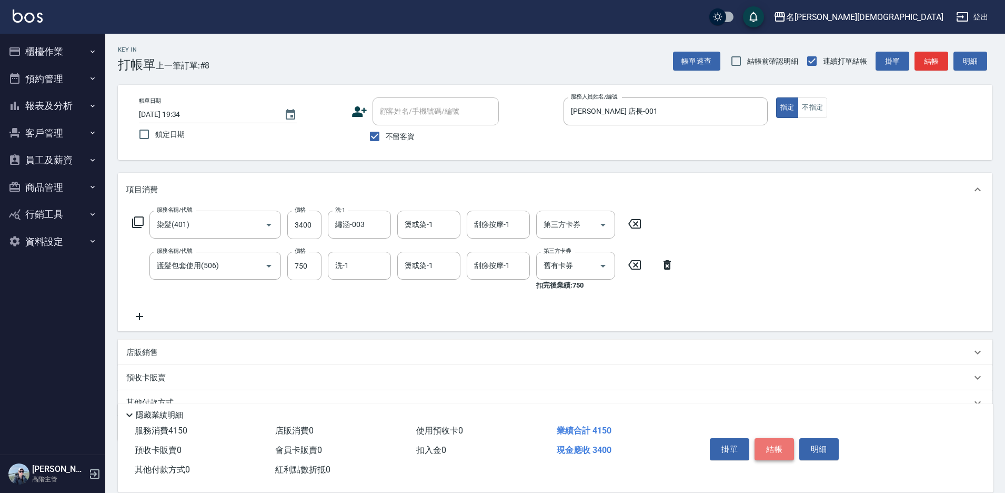
click at [780, 444] on button "結帳" at bounding box center [774, 449] width 39 height 22
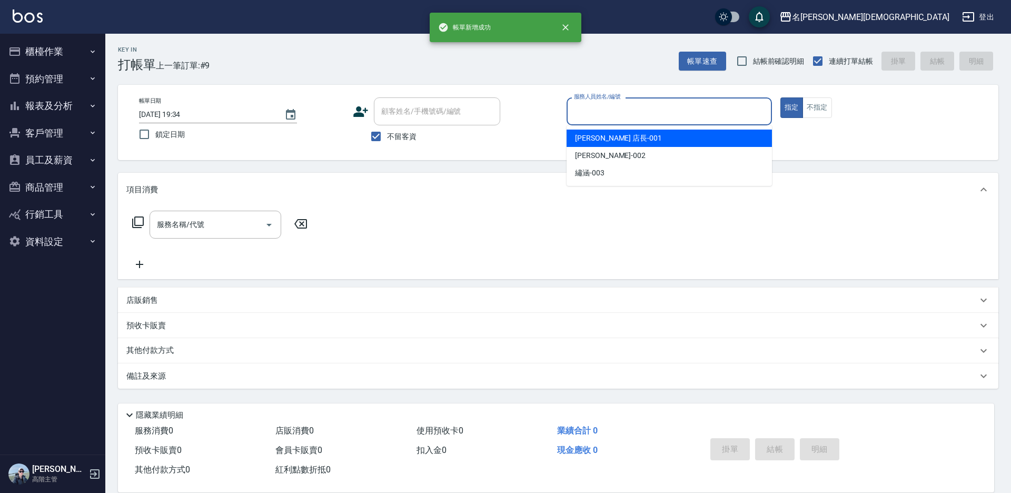
click at [584, 112] on input "服務人員姓名/編號" at bounding box center [669, 111] width 196 height 18
drag, startPoint x: 582, startPoint y: 142, endPoint x: 324, endPoint y: 142, distance: 257.9
click at [581, 142] on span "leo 店長 -001" at bounding box center [618, 138] width 87 height 11
type input "leo 店長-001"
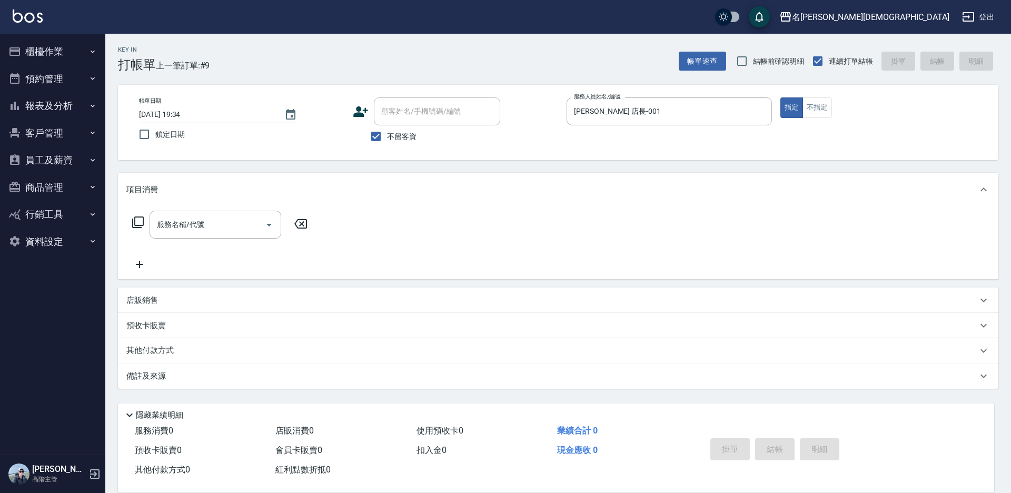
click at [137, 225] on icon at bounding box center [138, 222] width 13 height 13
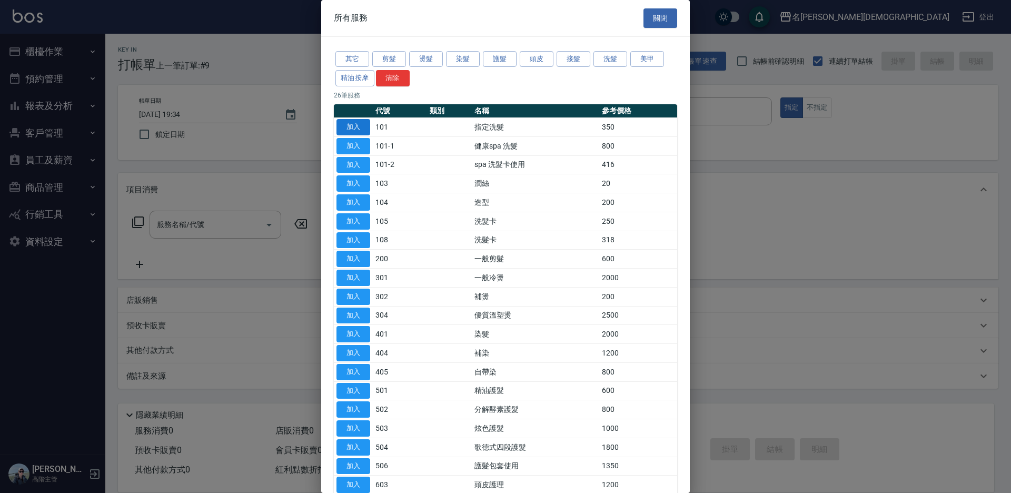
click at [363, 128] on button "加入" at bounding box center [353, 127] width 34 height 16
type input "指定洗髮(101)"
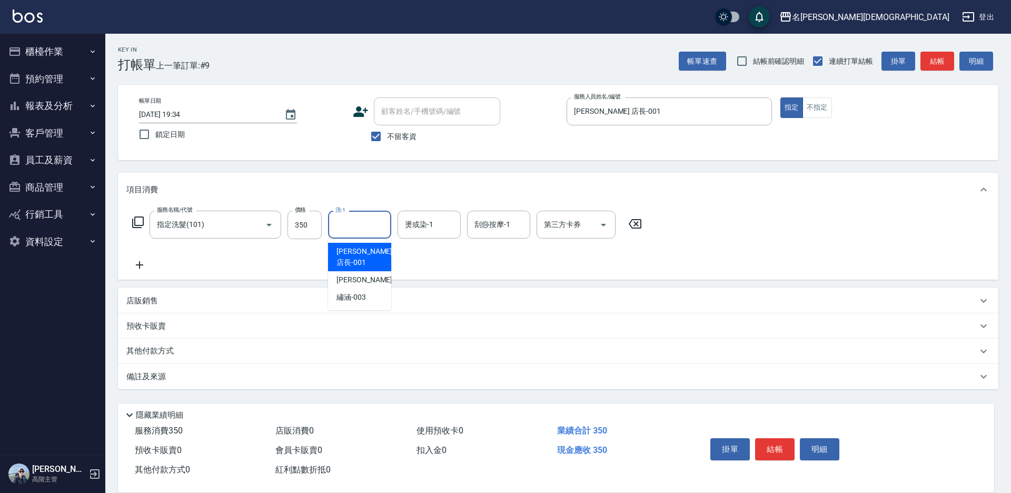
click at [363, 226] on input "洗-1" at bounding box center [360, 224] width 54 height 18
click at [367, 288] on div "繡涵 -003" at bounding box center [359, 296] width 63 height 17
type input "繡涵-003"
click at [773, 453] on button "結帳" at bounding box center [774, 449] width 39 height 22
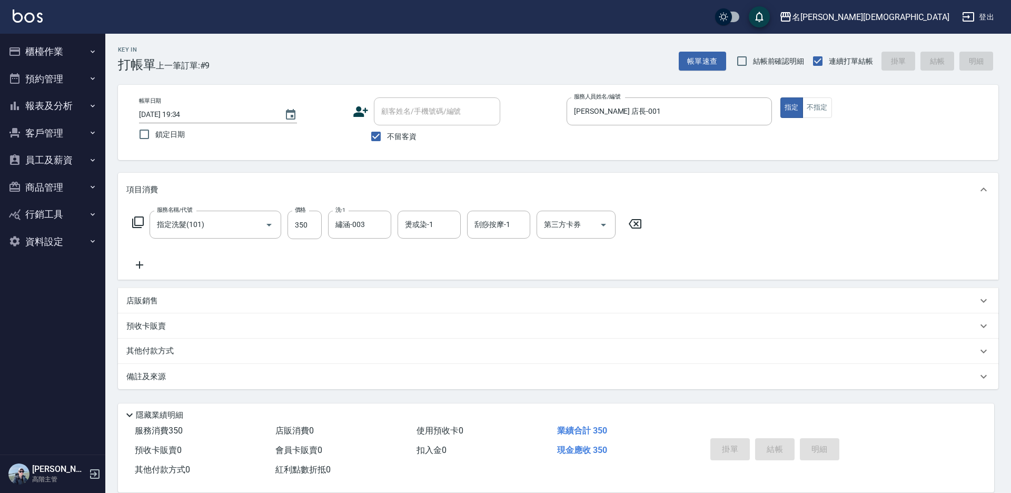
type input "2025/08/21 19:35"
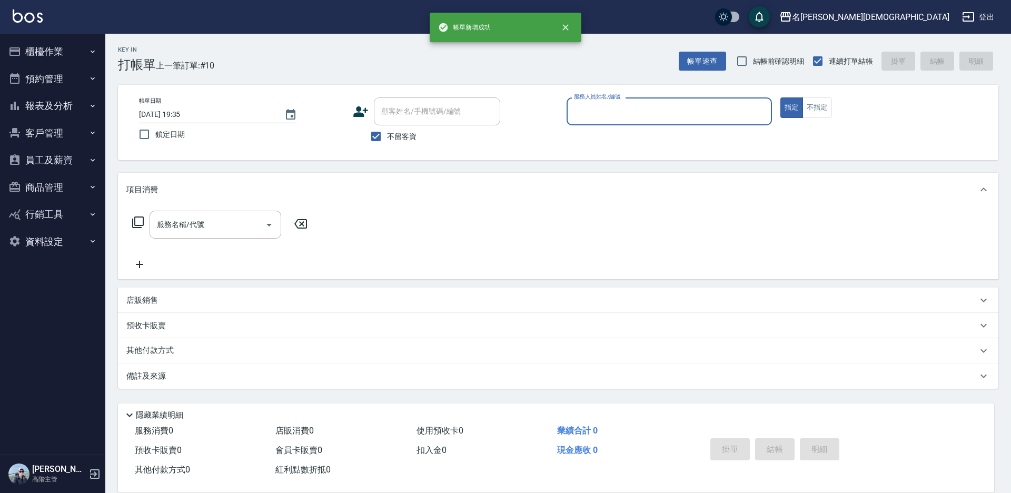
click at [618, 109] on input "服務人員姓名/編號" at bounding box center [669, 111] width 196 height 18
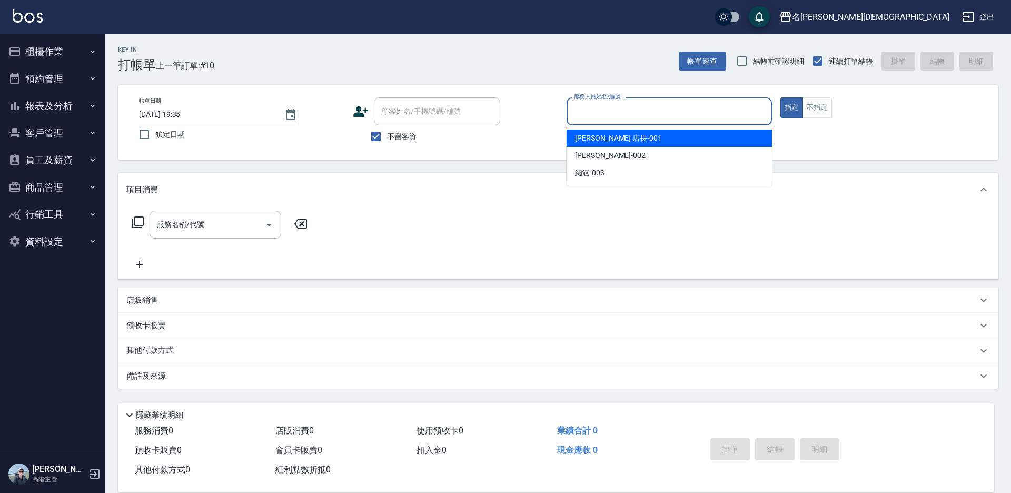
click at [616, 134] on div "leo 店長 -001" at bounding box center [668, 137] width 205 height 17
type input "leo 店長-001"
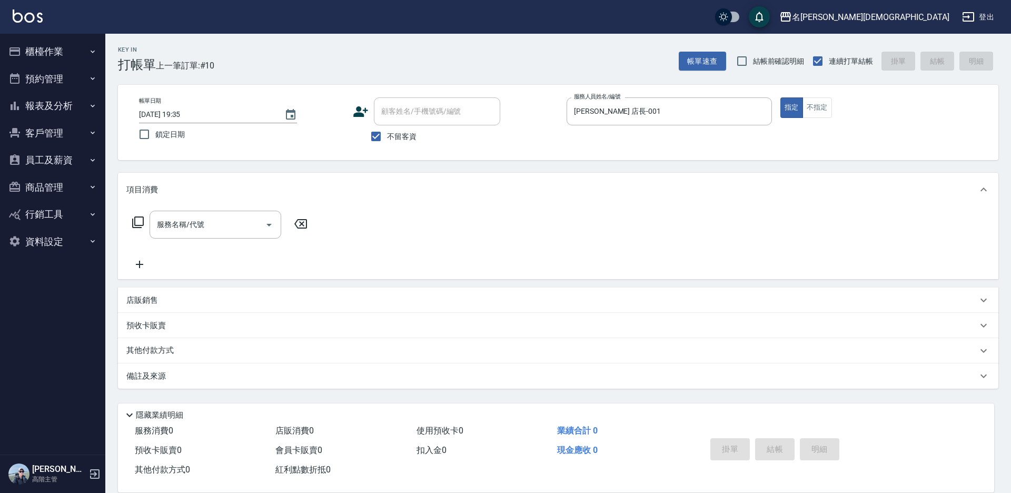
click at [138, 222] on icon at bounding box center [138, 222] width 13 height 13
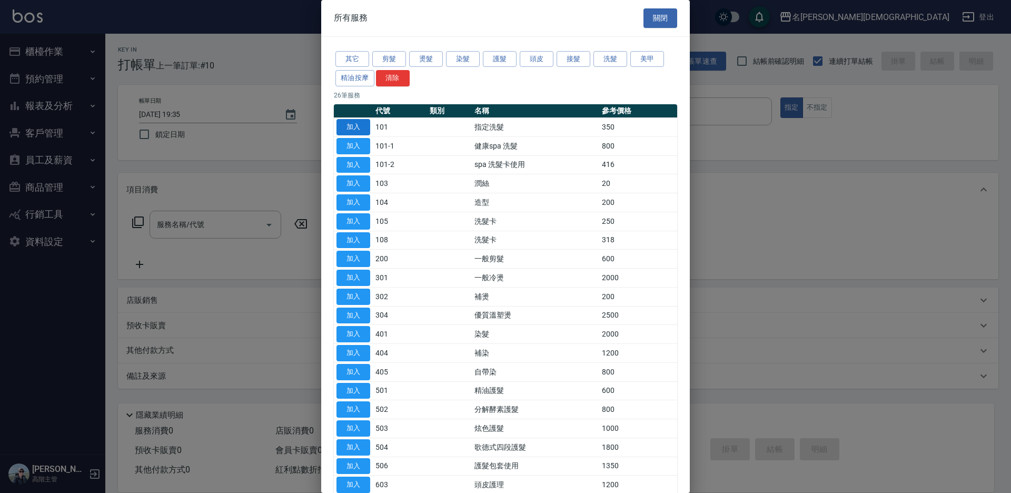
click at [364, 122] on button "加入" at bounding box center [353, 127] width 34 height 16
type input "指定洗髮(101)"
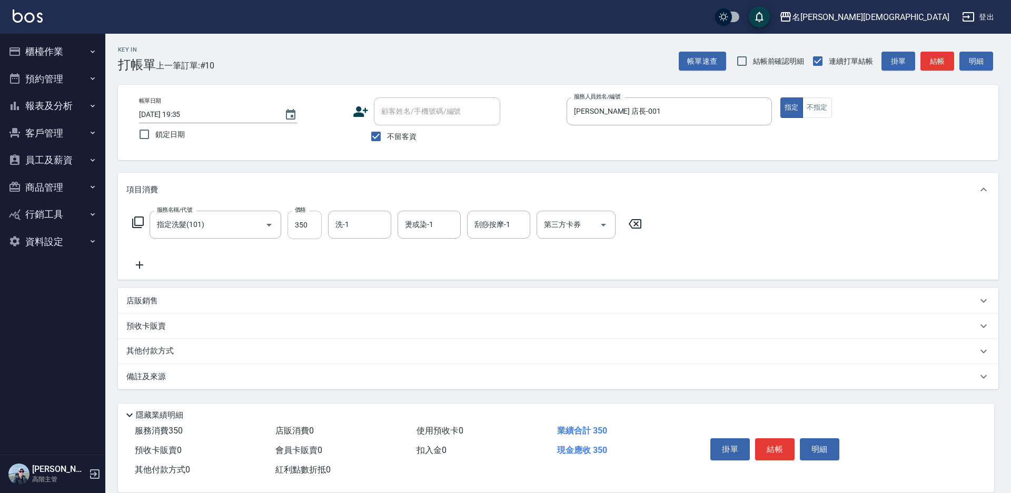
click at [315, 222] on input "350" at bounding box center [304, 225] width 34 height 28
click at [361, 235] on div "洗-1" at bounding box center [359, 225] width 63 height 28
type input "370"
drag, startPoint x: 362, startPoint y: 281, endPoint x: 387, endPoint y: 300, distance: 32.3
click at [363, 292] on span "繡涵 -003" at bounding box center [350, 297] width 29 height 11
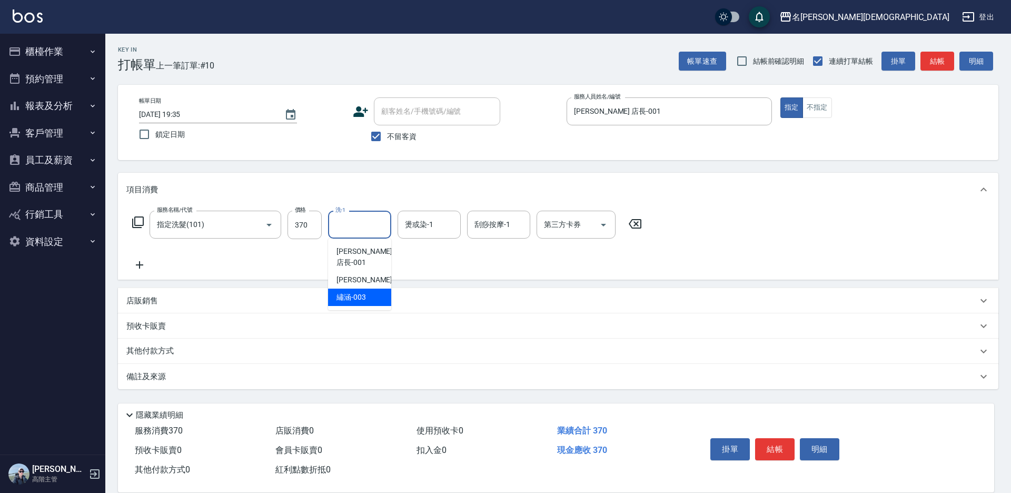
type input "繡涵-003"
click at [781, 443] on button "結帳" at bounding box center [774, 449] width 39 height 22
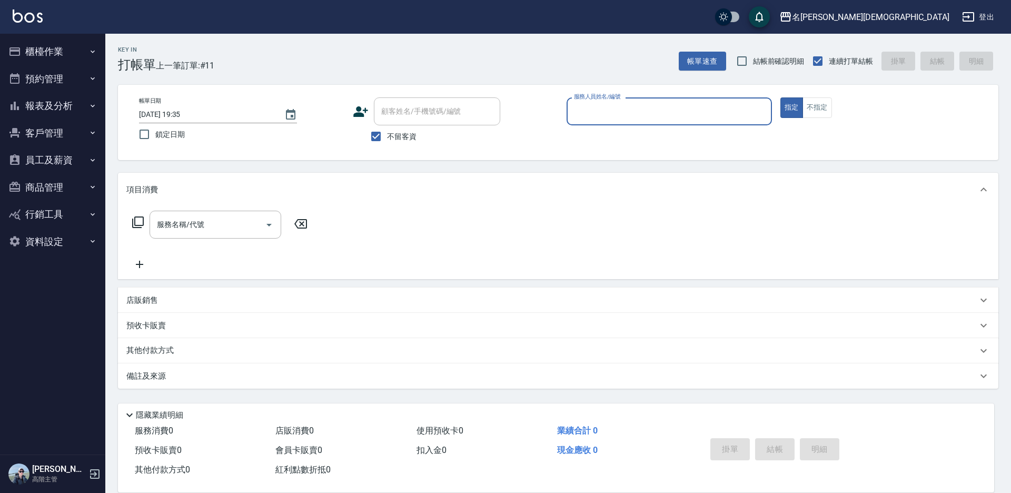
click at [70, 49] on button "櫃檯作業" at bounding box center [52, 51] width 97 height 27
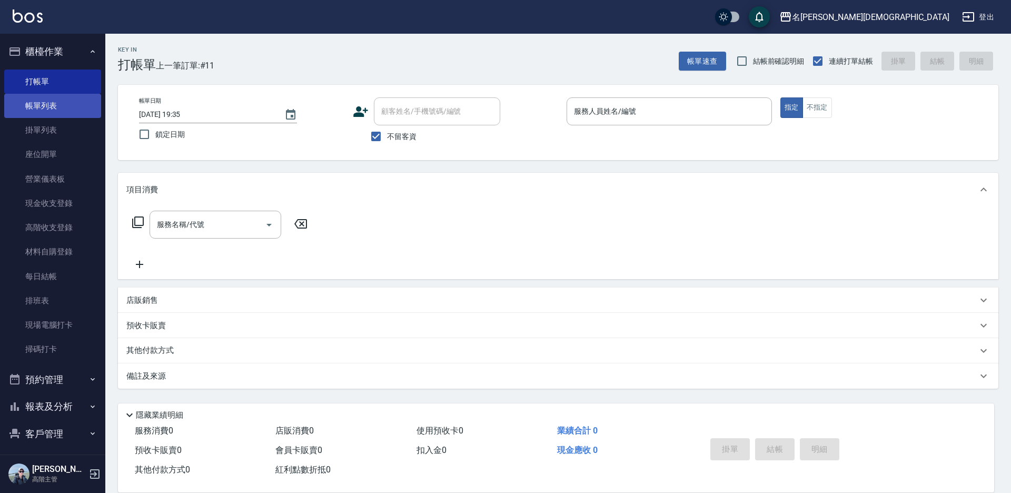
click at [79, 112] on link "帳單列表" at bounding box center [52, 106] width 97 height 24
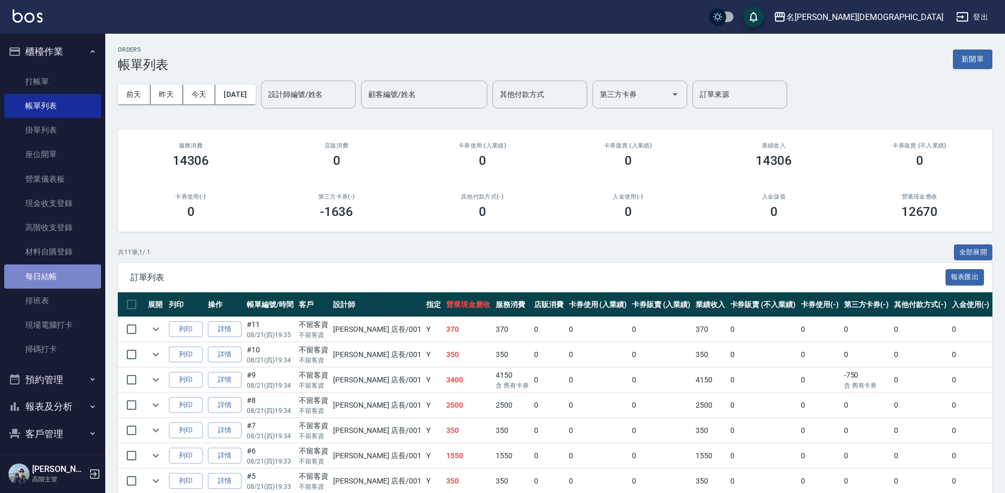
click at [53, 278] on link "每日結帳" at bounding box center [52, 276] width 97 height 24
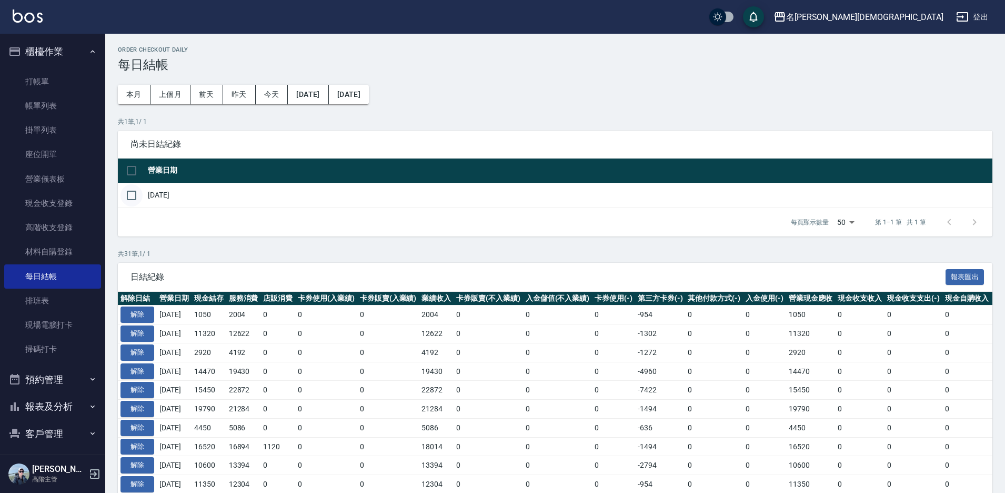
click at [133, 193] on input "checkbox" at bounding box center [132, 195] width 22 height 22
checkbox input "true"
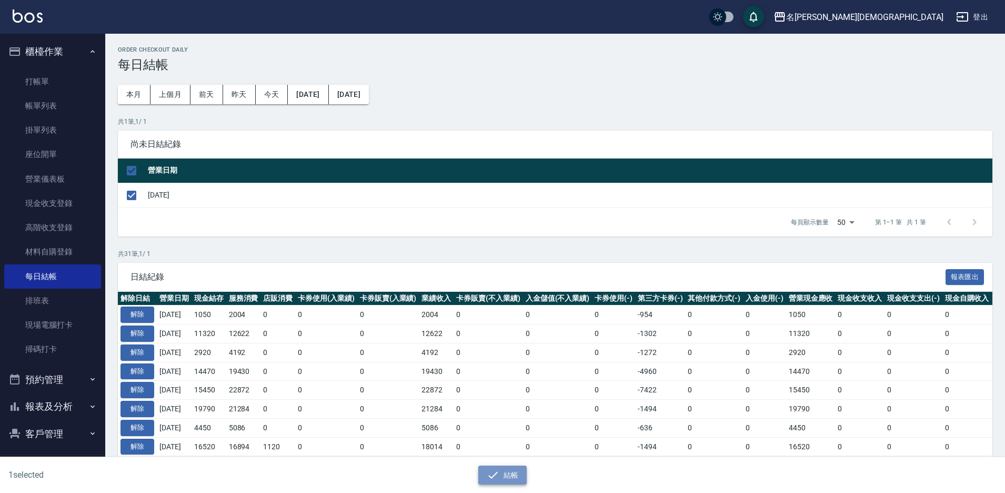
click at [515, 472] on button "結帳" at bounding box center [502, 474] width 49 height 19
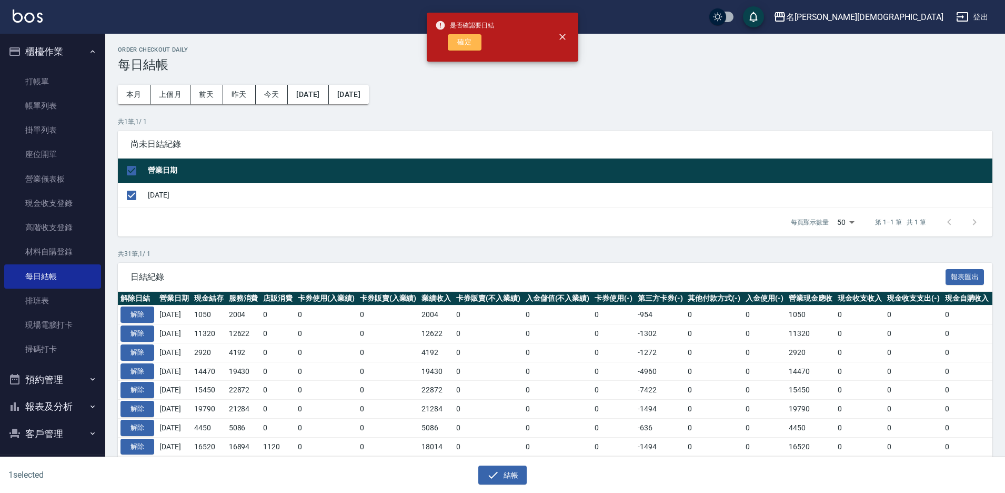
click at [469, 41] on button "確定" at bounding box center [465, 42] width 34 height 16
checkbox input "false"
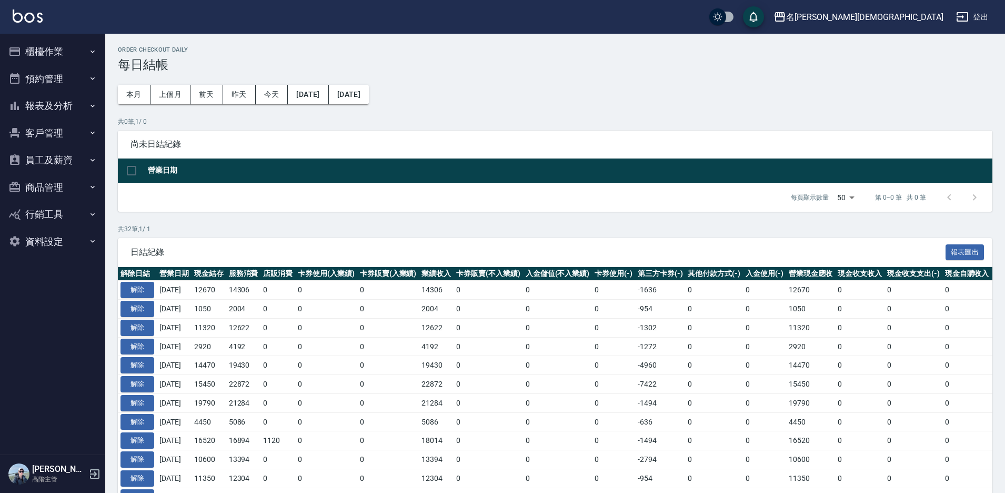
click at [53, 104] on button "報表及分析" at bounding box center [52, 105] width 97 height 27
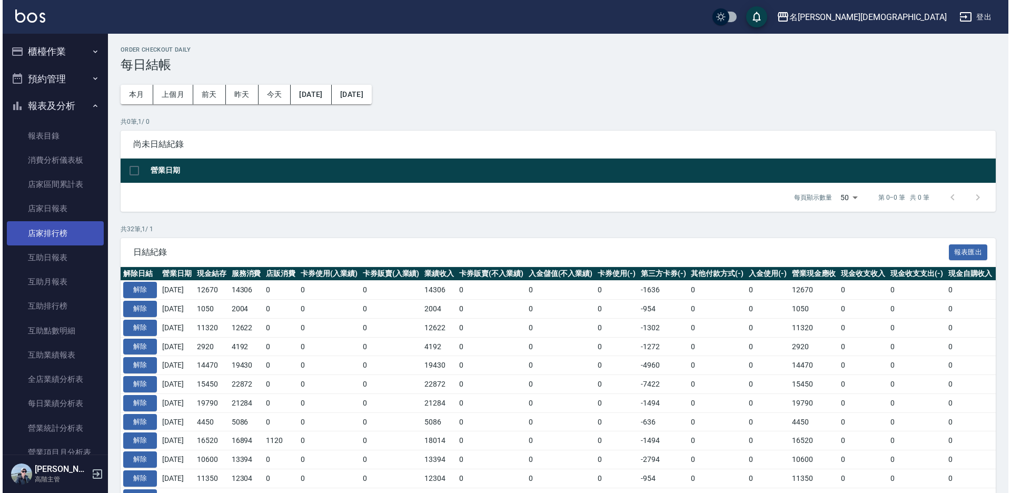
scroll to position [263, 0]
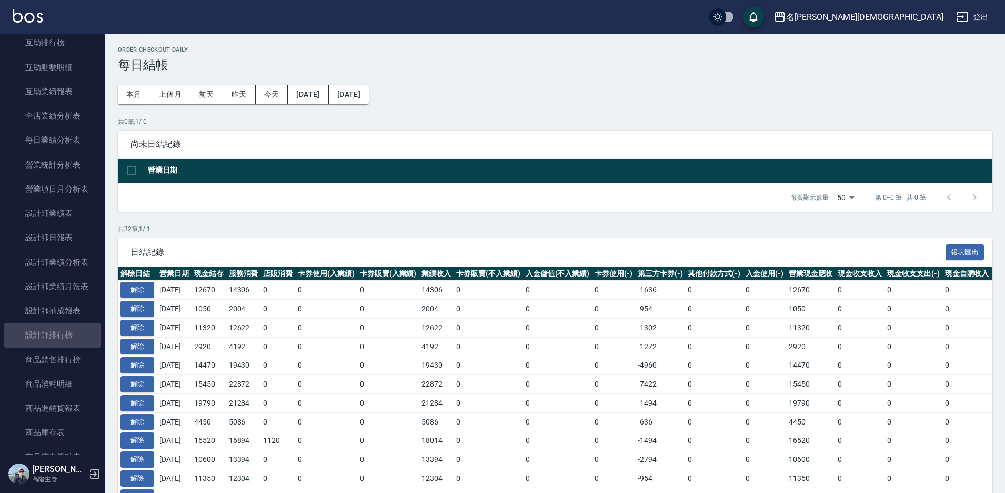
drag, startPoint x: 73, startPoint y: 337, endPoint x: 198, endPoint y: 276, distance: 138.7
click at [74, 337] on link "設計師排行榜" at bounding box center [52, 335] width 97 height 24
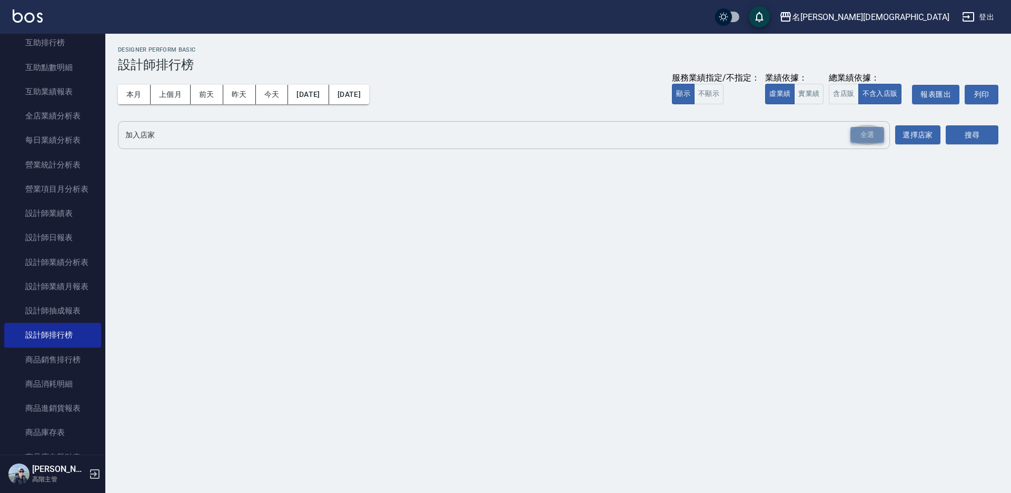
click at [873, 135] on div "全選" at bounding box center [867, 135] width 34 height 16
click at [983, 138] on button "搜尋" at bounding box center [971, 135] width 53 height 19
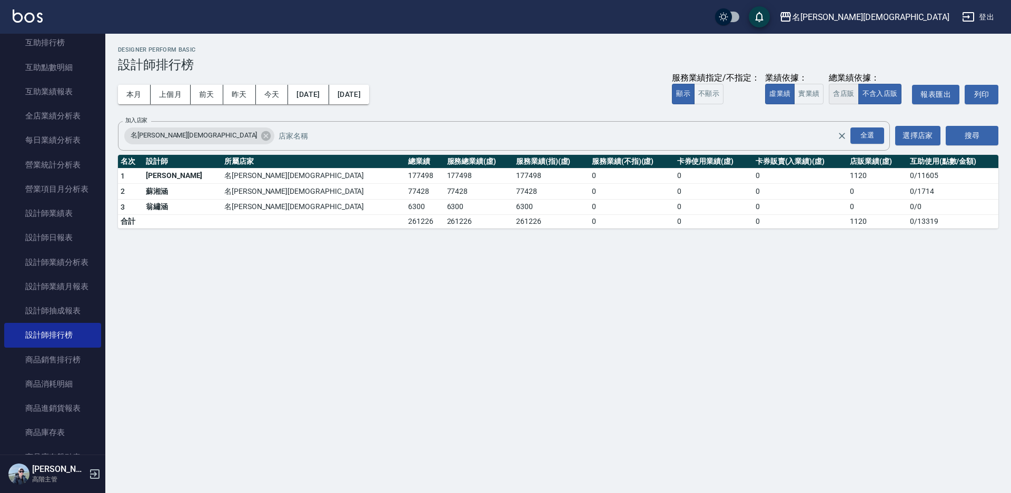
click at [835, 94] on button "含店販" at bounding box center [843, 94] width 29 height 21
